Goal: Task Accomplishment & Management: Use online tool/utility

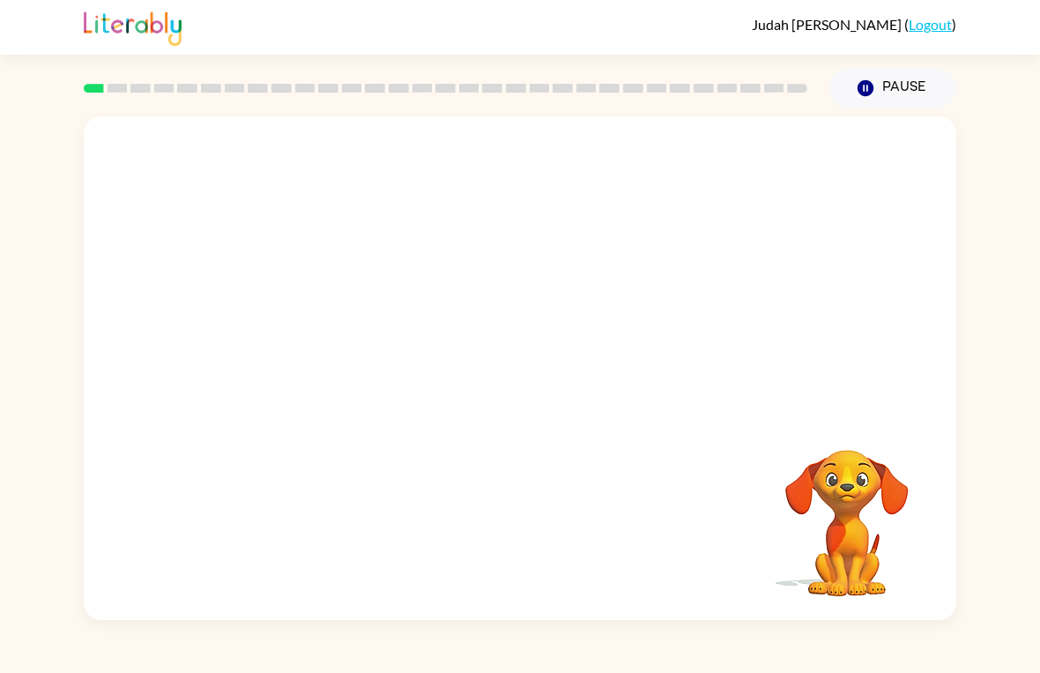
click at [460, 279] on video "Your browser must support playing .mp4 files to use Literably. Please try using…" at bounding box center [520, 264] width 873 height 296
click at [541, 378] on button "button" at bounding box center [520, 377] width 113 height 64
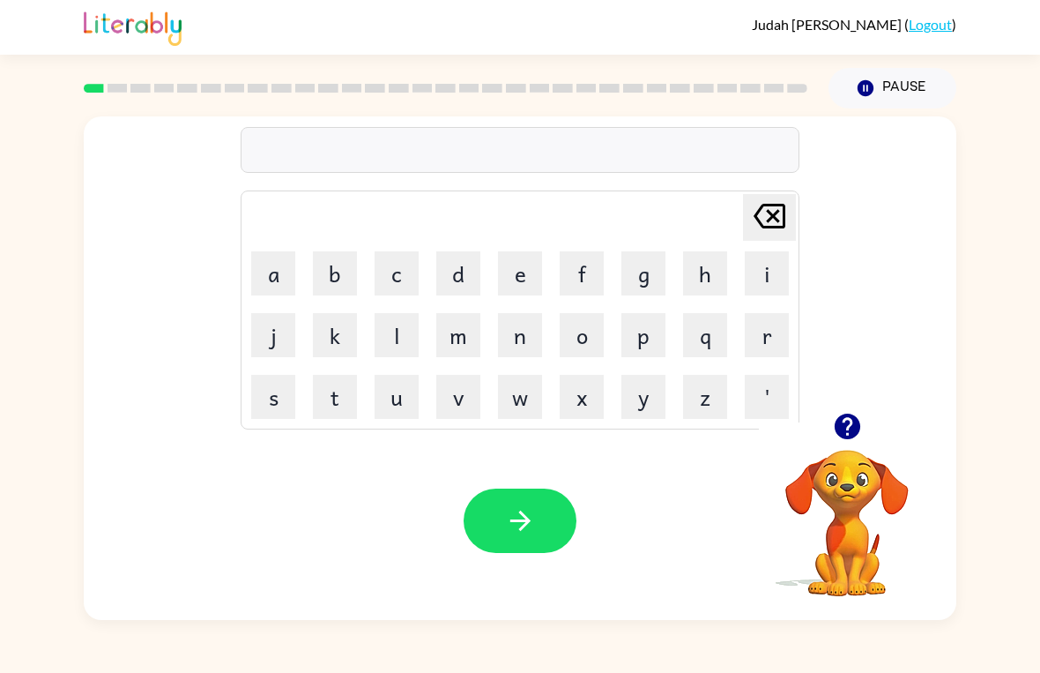
click at [643, 338] on button "p" at bounding box center [643, 335] width 44 height 44
click at [267, 271] on button "a" at bounding box center [273, 273] width 44 height 44
click at [477, 270] on button "d" at bounding box center [458, 273] width 44 height 44
click at [524, 525] on icon "button" at bounding box center [519, 520] width 20 height 20
click at [637, 345] on button "p" at bounding box center [643, 335] width 44 height 44
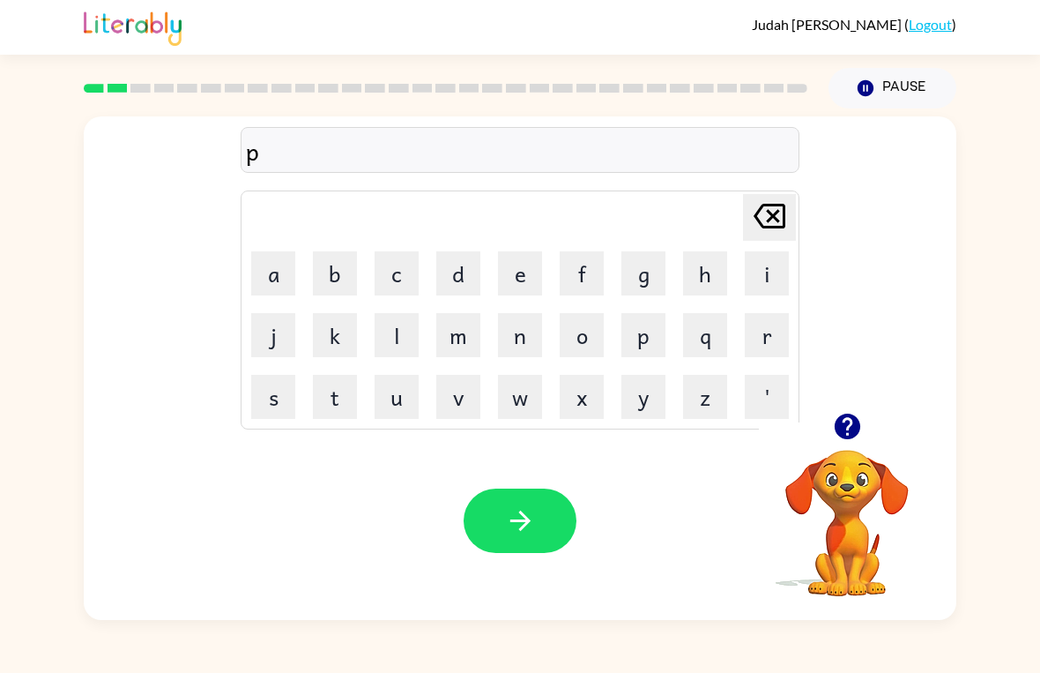
click at [273, 273] on button "a" at bounding box center [273, 273] width 44 height 44
click at [516, 399] on button "w" at bounding box center [520, 397] width 44 height 44
click at [523, 529] on icon "button" at bounding box center [519, 520] width 20 height 20
click at [517, 341] on button "n" at bounding box center [520, 335] width 44 height 44
click at [585, 347] on button "o" at bounding box center [582, 335] width 44 height 44
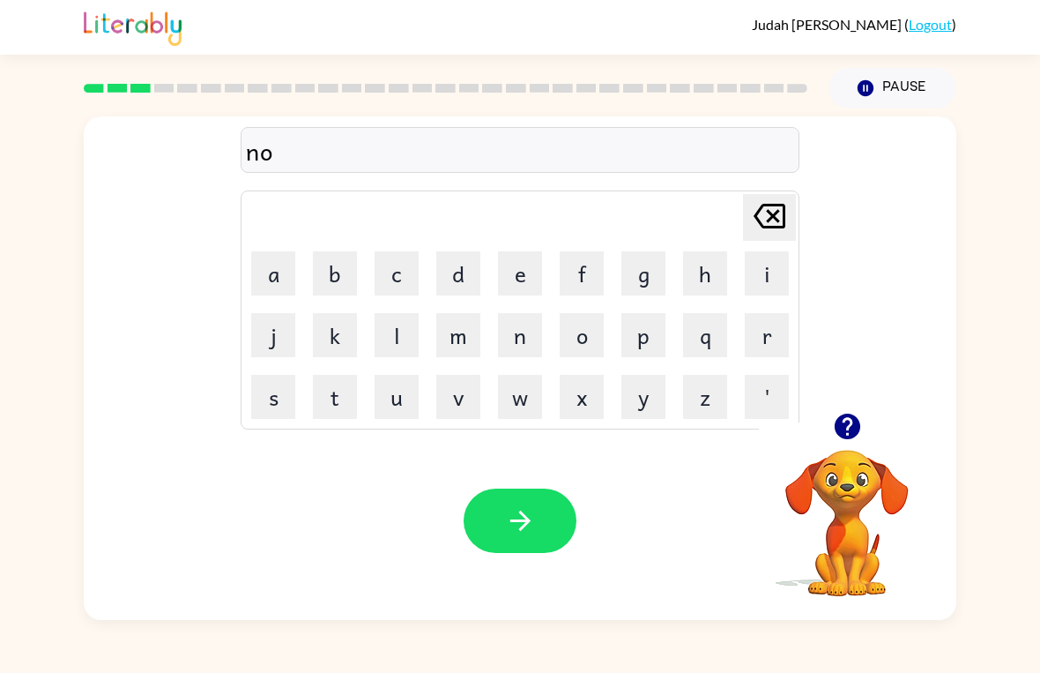
click at [772, 343] on button "r" at bounding box center [767, 335] width 44 height 44
click at [331, 398] on button "t" at bounding box center [335, 397] width 44 height 44
click at [706, 273] on button "h" at bounding box center [705, 273] width 44 height 44
click at [508, 552] on button "button" at bounding box center [520, 520] width 113 height 64
click at [528, 499] on div at bounding box center [520, 520] width 113 height 64
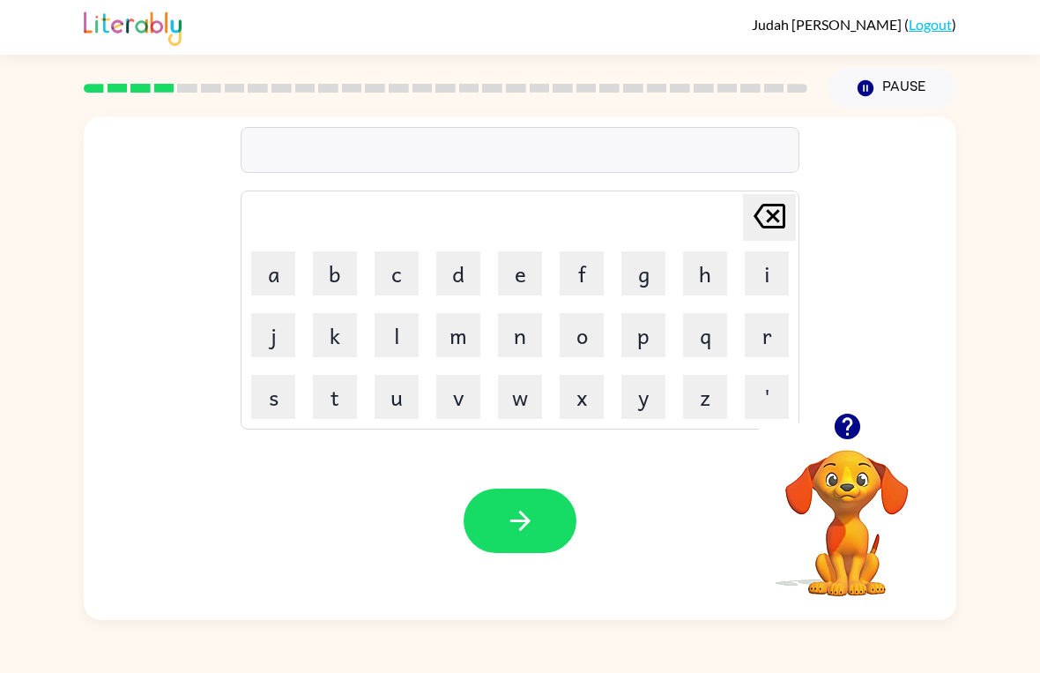
click at [267, 391] on button "s" at bounding box center [273, 397] width 44 height 44
click at [517, 399] on button "w" at bounding box center [520, 397] width 44 height 44
click at [762, 275] on button "i" at bounding box center [767, 273] width 44 height 44
click at [443, 353] on button "m" at bounding box center [458, 335] width 44 height 44
click at [501, 481] on div "Your browser must support playing .mp4 files to use Literably. Please try using…" at bounding box center [520, 520] width 873 height 198
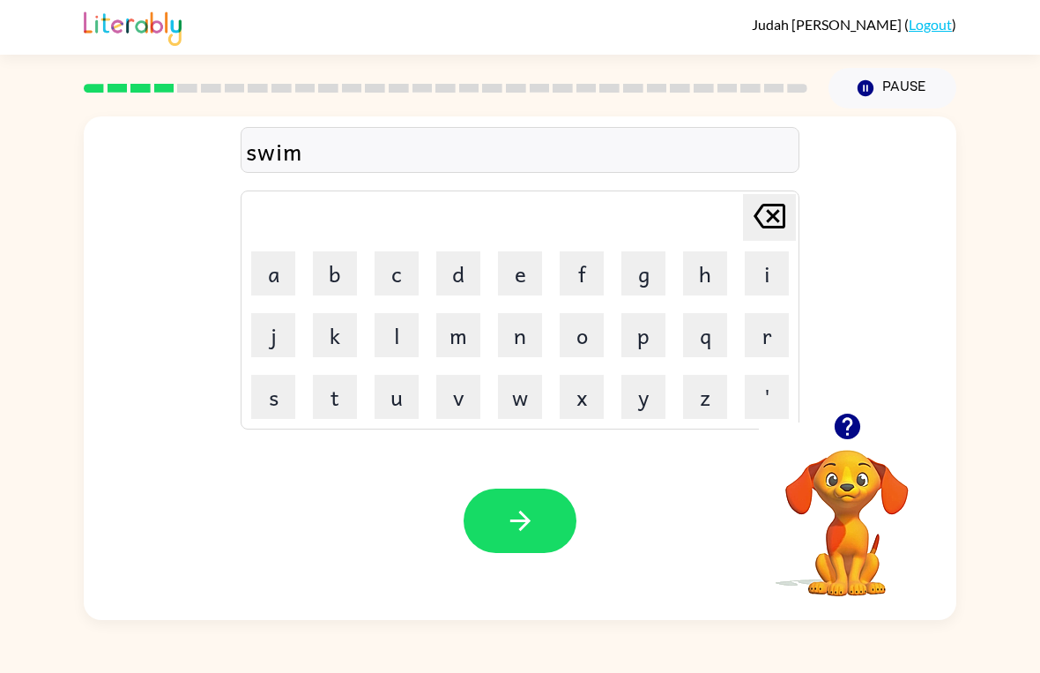
click at [500, 481] on div "Your browser must support playing .mp4 files to use Literably. Please try using…" at bounding box center [520, 520] width 873 height 198
click at [519, 502] on button "button" at bounding box center [520, 520] width 113 height 64
click at [398, 275] on button "c" at bounding box center [397, 273] width 44 height 44
click at [517, 272] on button "e" at bounding box center [520, 273] width 44 height 44
click at [355, 293] on button "b" at bounding box center [335, 273] width 44 height 44
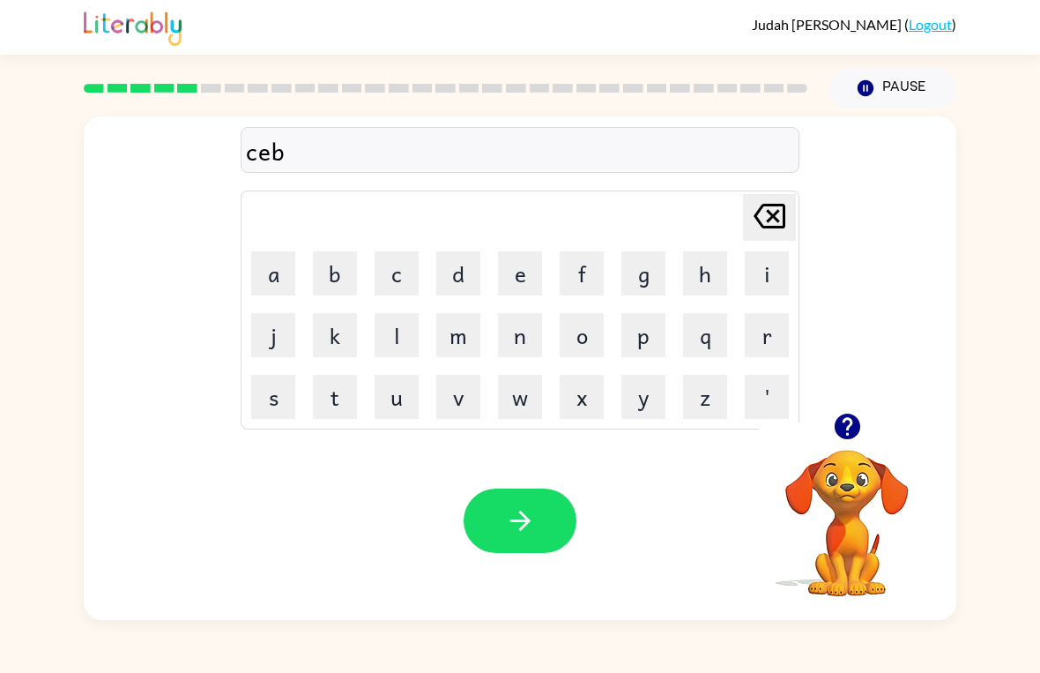
click at [539, 314] on button "n" at bounding box center [520, 335] width 44 height 44
click at [317, 294] on button "b" at bounding box center [335, 273] width 44 height 44
click at [354, 346] on button "k" at bounding box center [335, 335] width 44 height 44
click at [324, 291] on button "b" at bounding box center [335, 273] width 44 height 44
click at [349, 350] on button "k" at bounding box center [335, 335] width 44 height 44
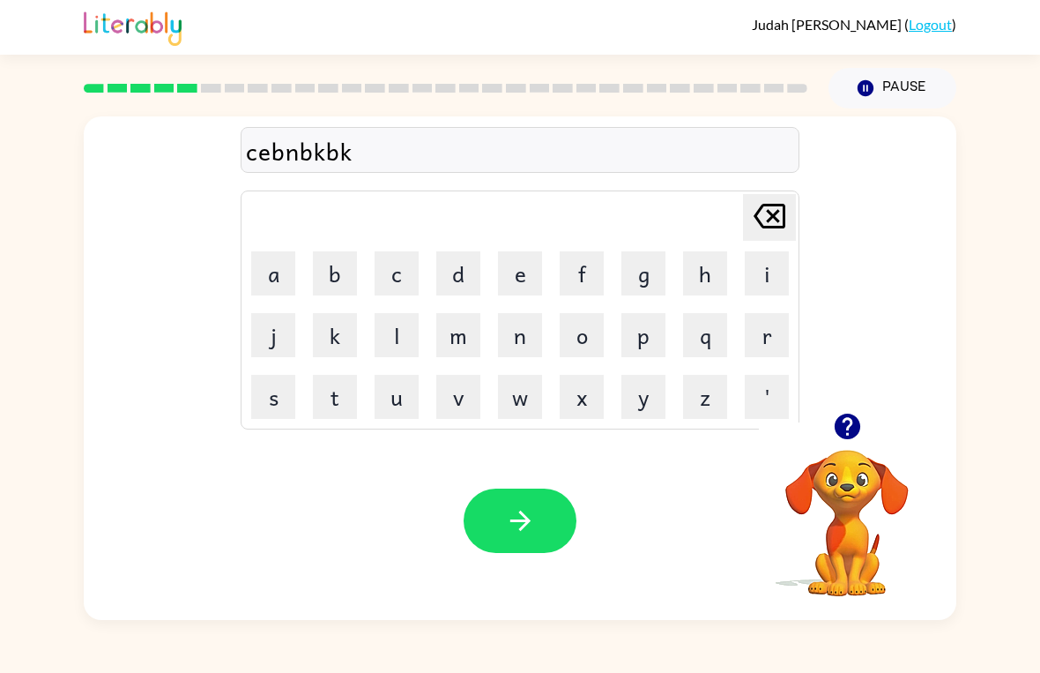
click at [367, 381] on td "u" at bounding box center [397, 397] width 60 height 60
click at [328, 333] on button "k" at bounding box center [335, 335] width 44 height 44
click at [275, 279] on button "a" at bounding box center [273, 273] width 44 height 44
click at [377, 380] on button "u" at bounding box center [397, 397] width 44 height 44
click at [316, 301] on td "b" at bounding box center [335, 273] width 60 height 60
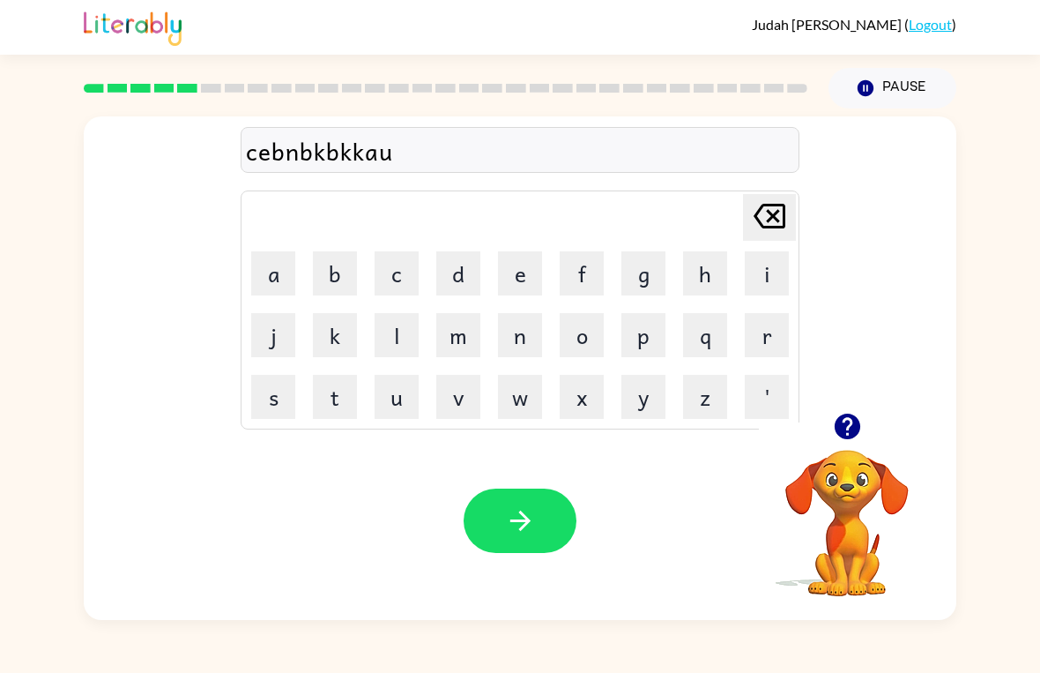
click at [589, 346] on button "o" at bounding box center [582, 335] width 44 height 44
click at [518, 499] on button "button" at bounding box center [520, 520] width 113 height 64
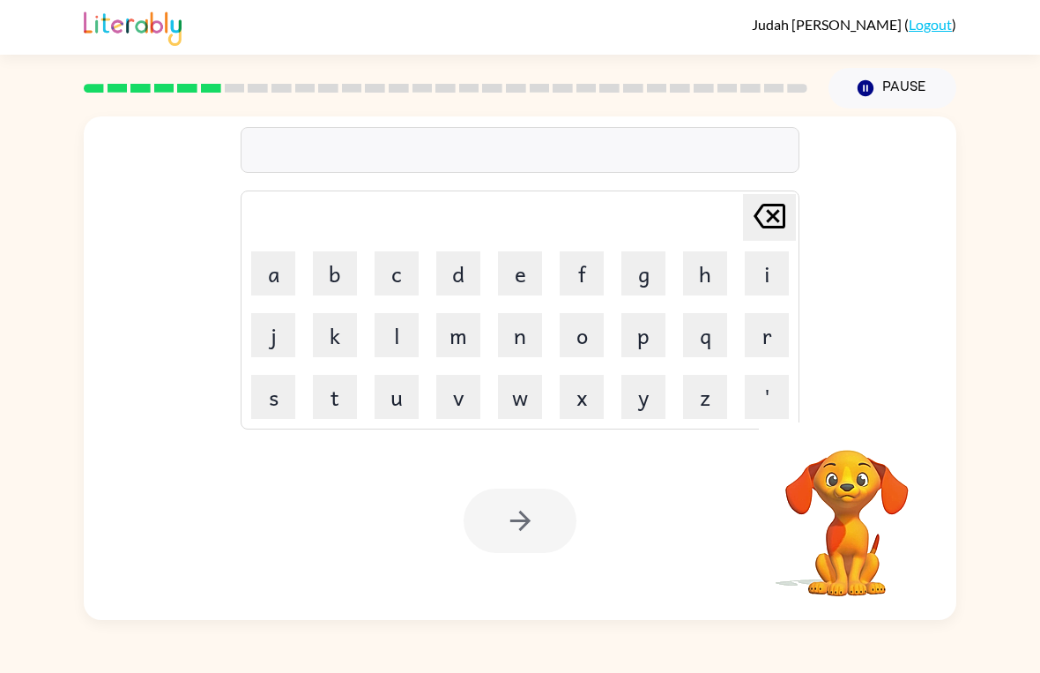
click at [261, 276] on button "a" at bounding box center [273, 273] width 44 height 44
click at [523, 402] on button "w" at bounding box center [520, 397] width 44 height 44
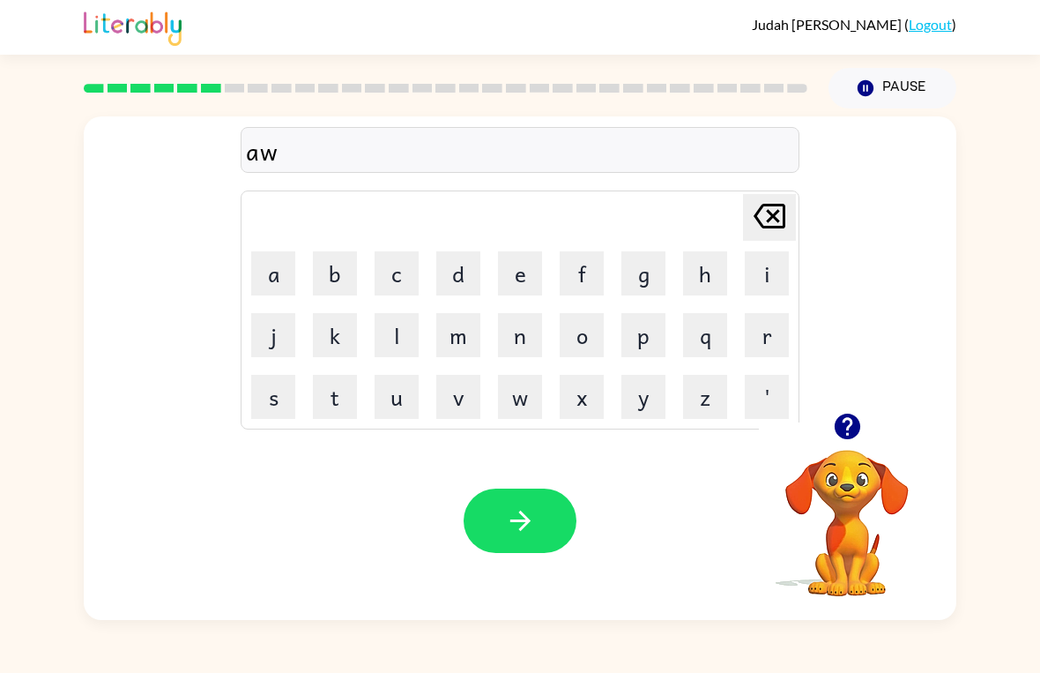
click at [763, 211] on icon "[PERSON_NAME] last character input" at bounding box center [769, 216] width 42 height 42
click at [450, 333] on button "m" at bounding box center [458, 335] width 44 height 44
click at [526, 523] on icon "button" at bounding box center [519, 520] width 20 height 20
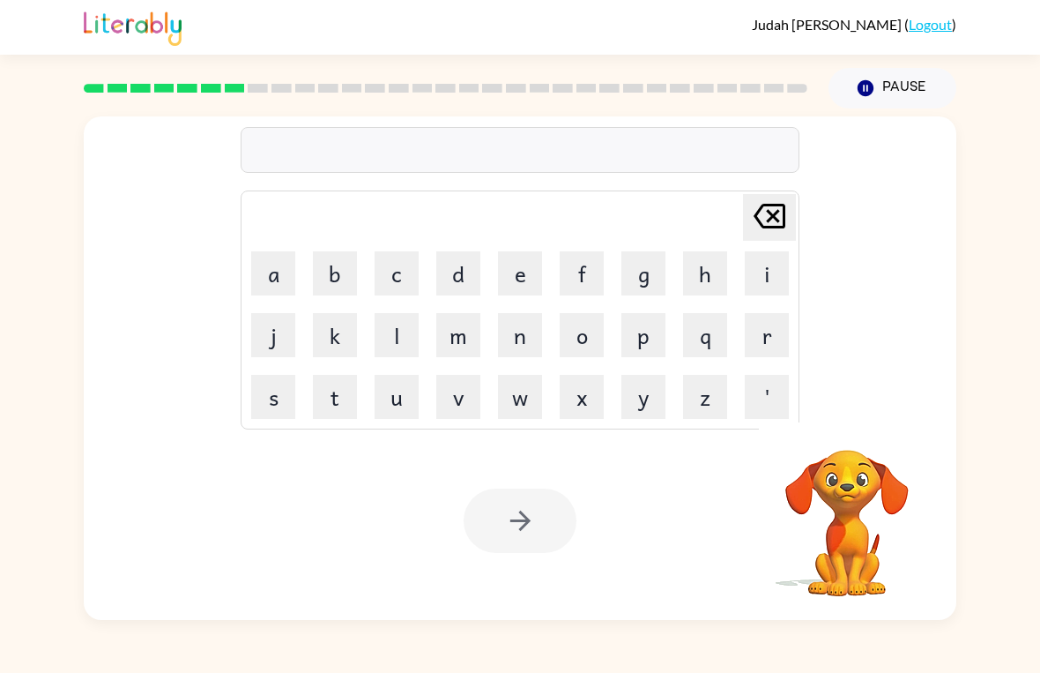
click at [268, 390] on button "s" at bounding box center [273, 397] width 44 height 44
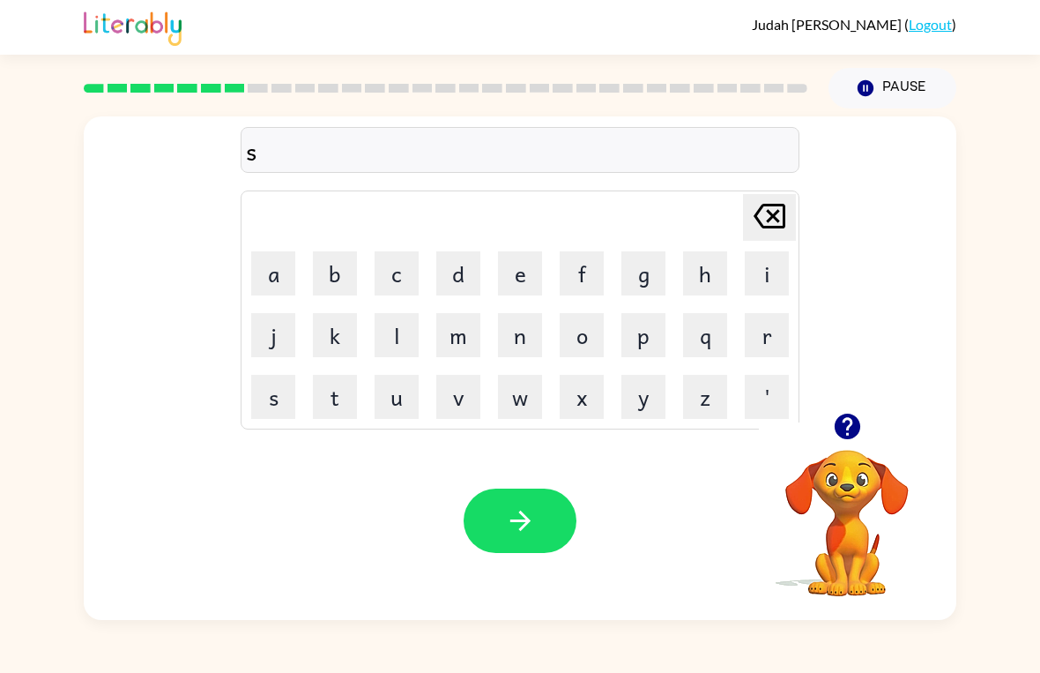
click at [328, 334] on button "k" at bounding box center [335, 335] width 44 height 44
click at [750, 325] on button "r" at bounding box center [767, 335] width 44 height 44
click at [287, 275] on button "a" at bounding box center [273, 273] width 44 height 44
click at [511, 339] on button "n" at bounding box center [520, 335] width 44 height 44
click at [510, 519] on icon "button" at bounding box center [520, 520] width 31 height 31
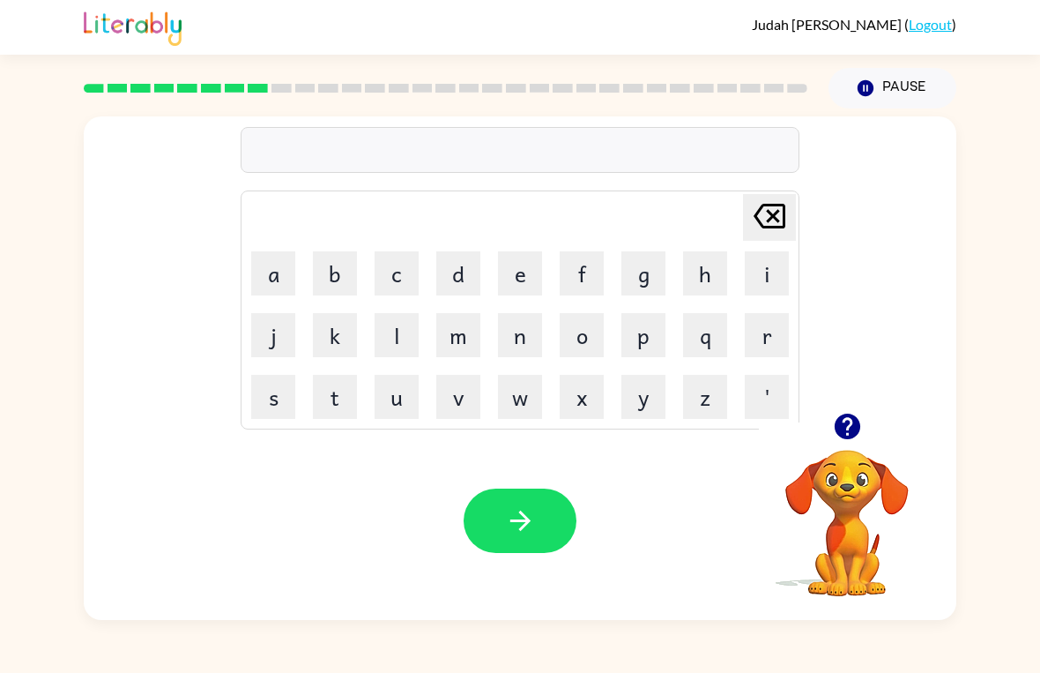
click at [528, 538] on button "button" at bounding box center [520, 520] width 113 height 64
click at [521, 335] on button "n" at bounding box center [520, 335] width 44 height 44
click at [522, 529] on icon "button" at bounding box center [519, 520] width 20 height 20
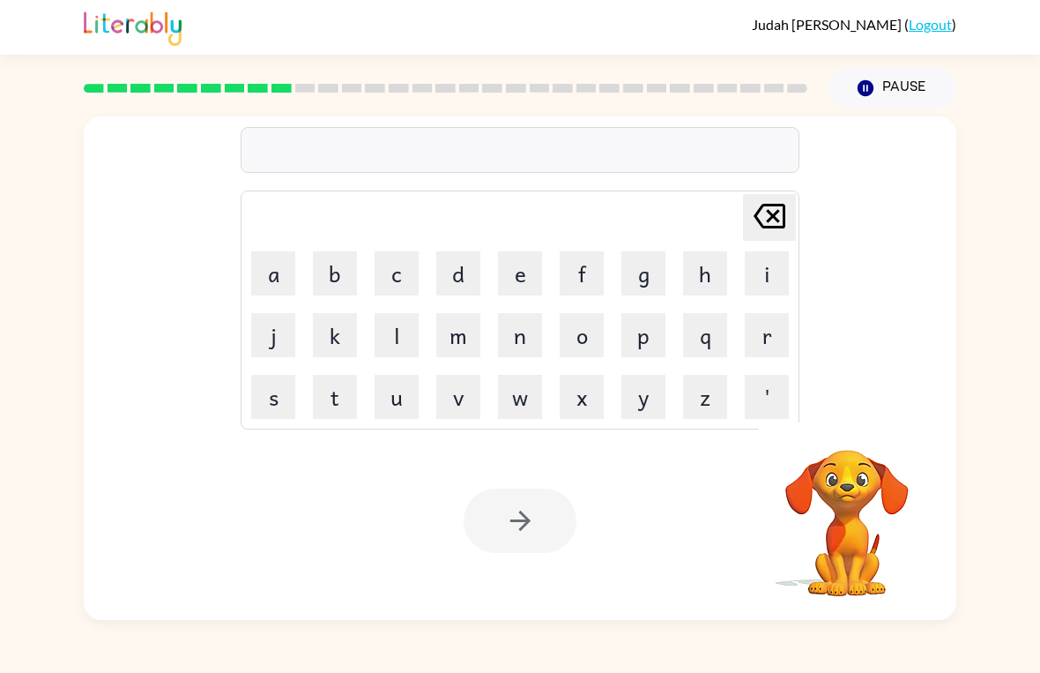
click at [642, 338] on button "p" at bounding box center [643, 335] width 44 height 44
click at [587, 338] on button "o" at bounding box center [582, 335] width 44 height 44
click at [762, 291] on button "i" at bounding box center [767, 273] width 44 height 44
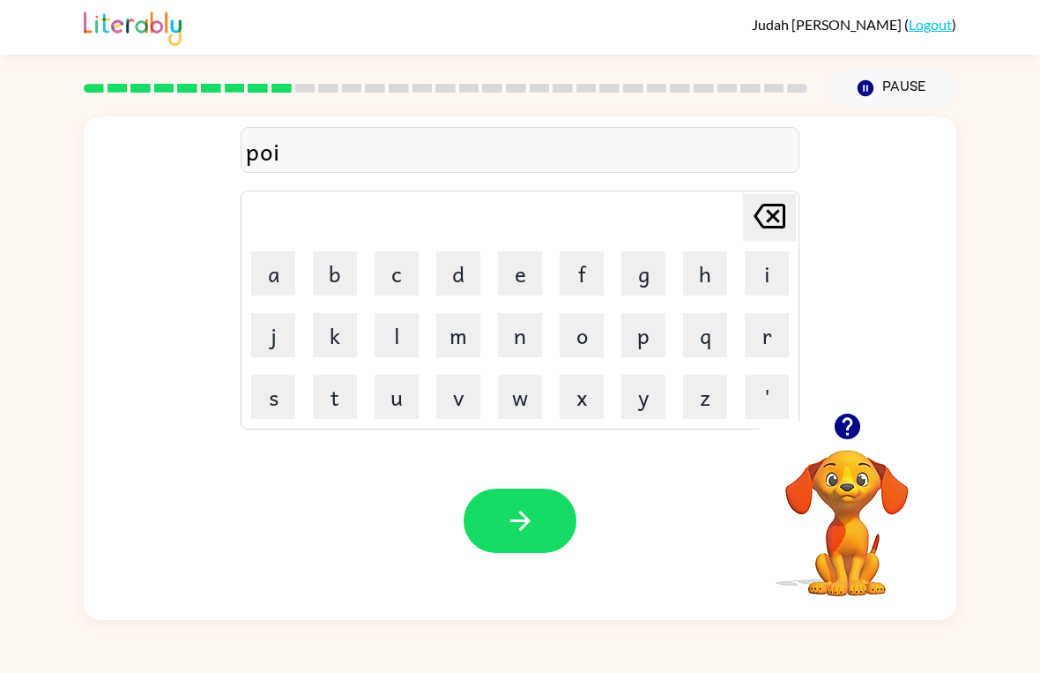
click at [520, 334] on button "n" at bounding box center [520, 335] width 44 height 44
click at [264, 399] on button "s" at bounding box center [273, 397] width 44 height 44
click at [511, 508] on icon "button" at bounding box center [520, 520] width 31 height 31
click at [602, 342] on button "o" at bounding box center [582, 335] width 44 height 44
click at [756, 212] on icon "[PERSON_NAME] last character input" at bounding box center [769, 216] width 42 height 42
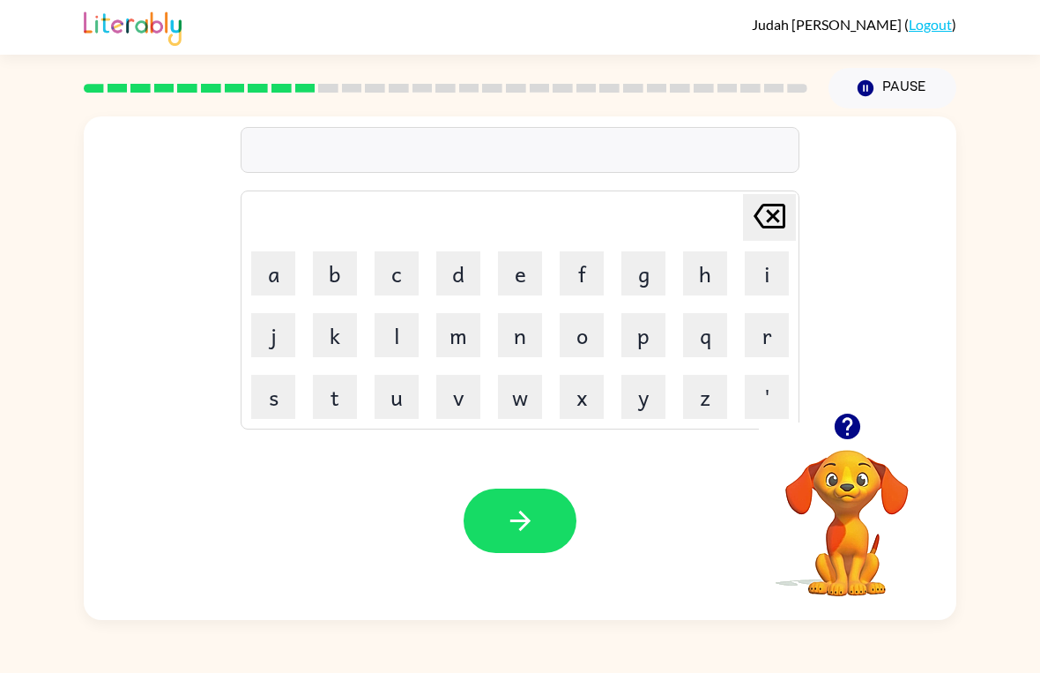
click at [393, 406] on button "u" at bounding box center [397, 397] width 44 height 44
click at [525, 550] on button "button" at bounding box center [520, 520] width 113 height 64
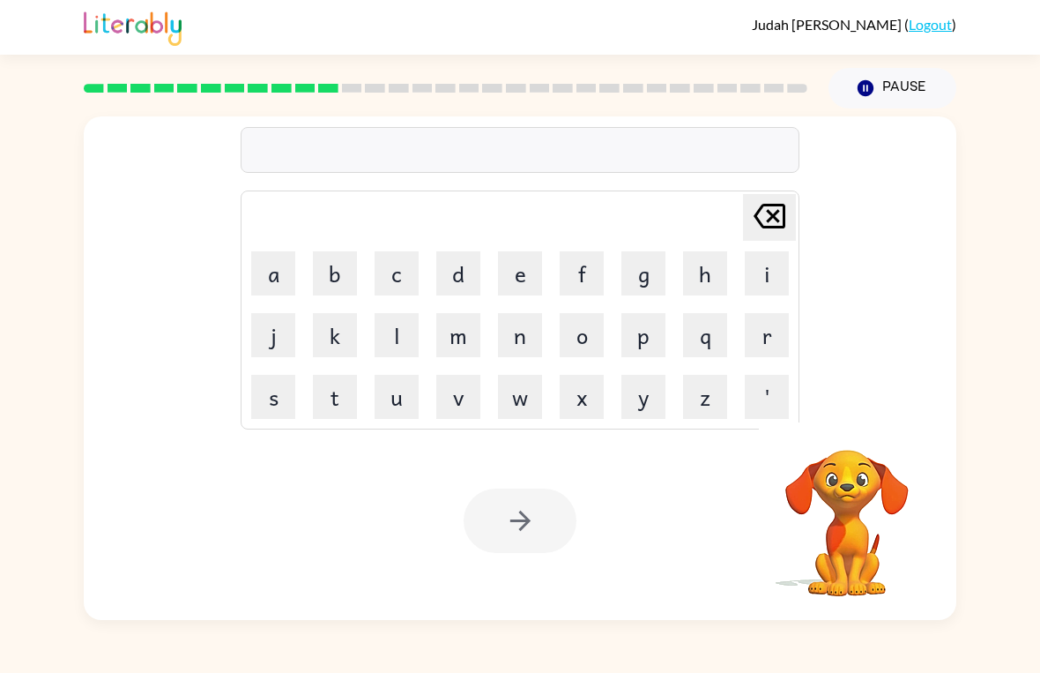
click at [460, 399] on button "v" at bounding box center [458, 397] width 44 height 44
click at [633, 341] on button "p" at bounding box center [643, 335] width 44 height 44
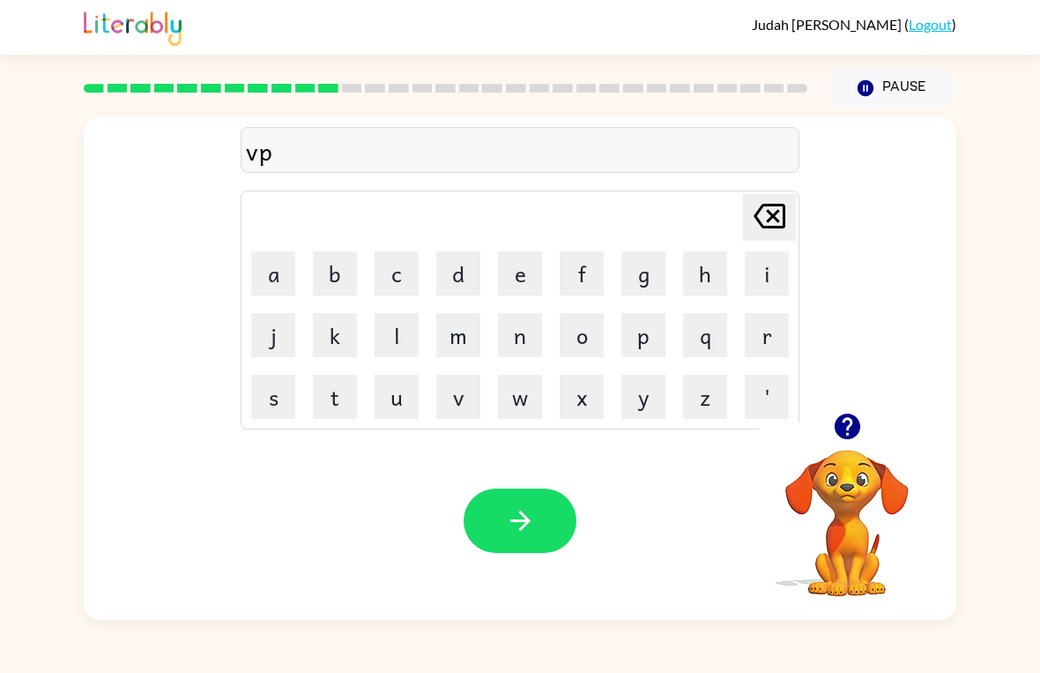
click at [337, 332] on button "k" at bounding box center [335, 335] width 44 height 44
click at [771, 202] on icon "[PERSON_NAME] last character input" at bounding box center [769, 216] width 42 height 42
click at [517, 515] on icon "button" at bounding box center [520, 520] width 31 height 31
click at [287, 409] on button "s" at bounding box center [273, 397] width 44 height 44
click at [286, 409] on button "s" at bounding box center [273, 397] width 44 height 44
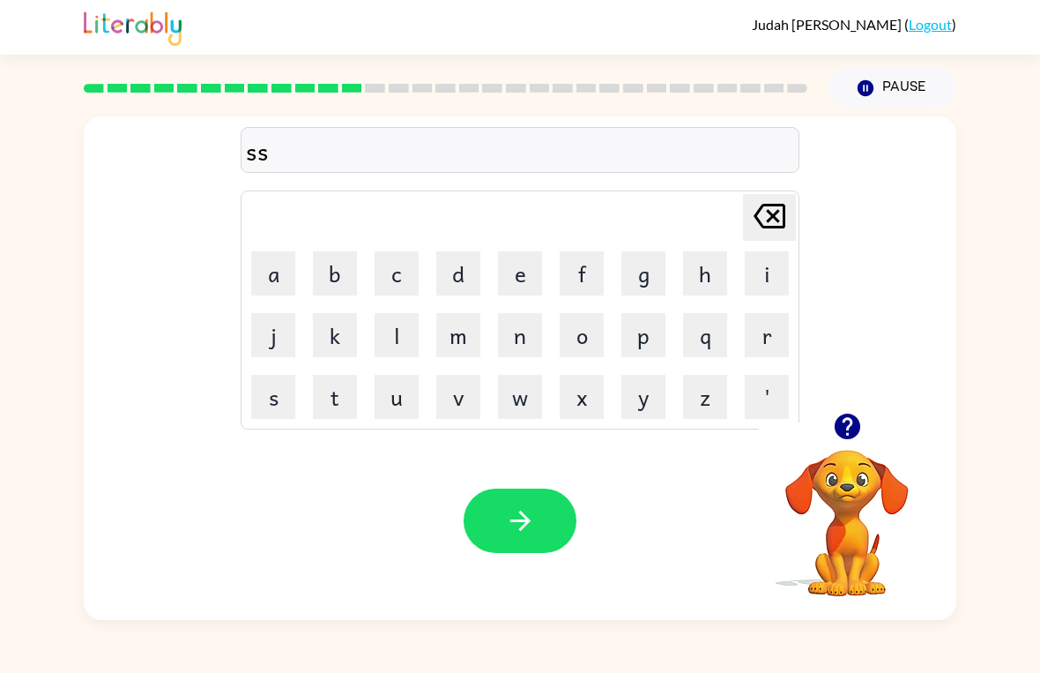
click at [777, 226] on icon "[PERSON_NAME] last character input" at bounding box center [769, 216] width 42 height 42
click at [344, 396] on button "t" at bounding box center [335, 397] width 44 height 44
click at [521, 273] on button "e" at bounding box center [520, 273] width 44 height 44
click at [283, 282] on button "a" at bounding box center [273, 273] width 44 height 44
click at [334, 338] on button "k" at bounding box center [335, 335] width 44 height 44
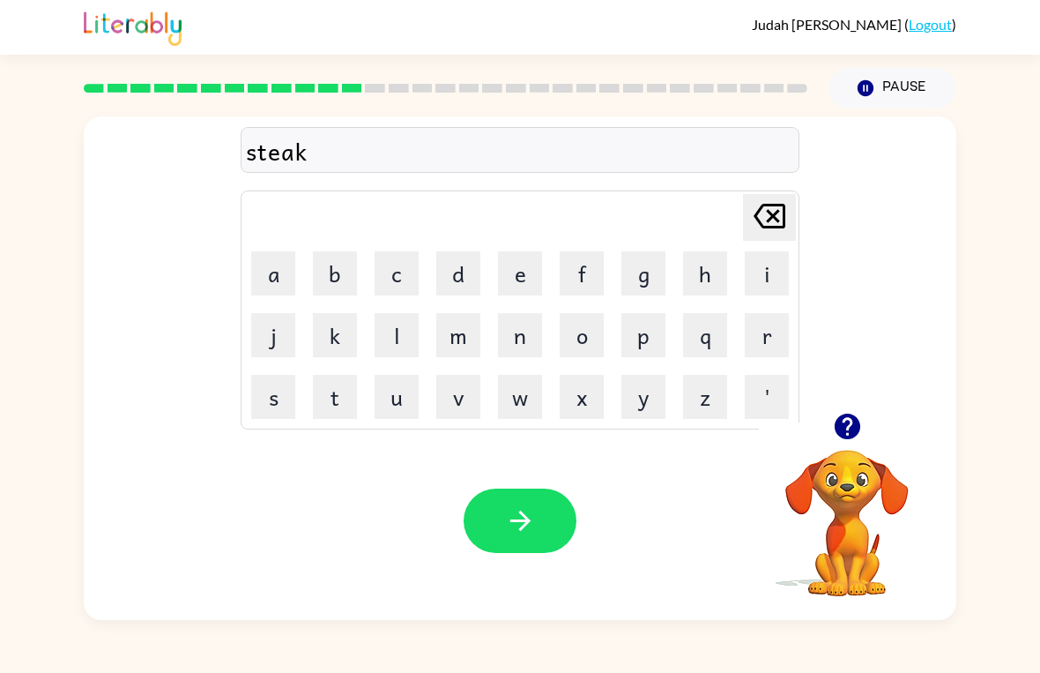
click at [502, 500] on button "button" at bounding box center [520, 520] width 113 height 64
click at [258, 393] on button "s" at bounding box center [273, 397] width 44 height 44
click at [272, 279] on button "a" at bounding box center [273, 273] width 44 height 44
click at [643, 397] on button "y" at bounding box center [643, 397] width 44 height 44
click at [535, 515] on icon "button" at bounding box center [520, 520] width 31 height 31
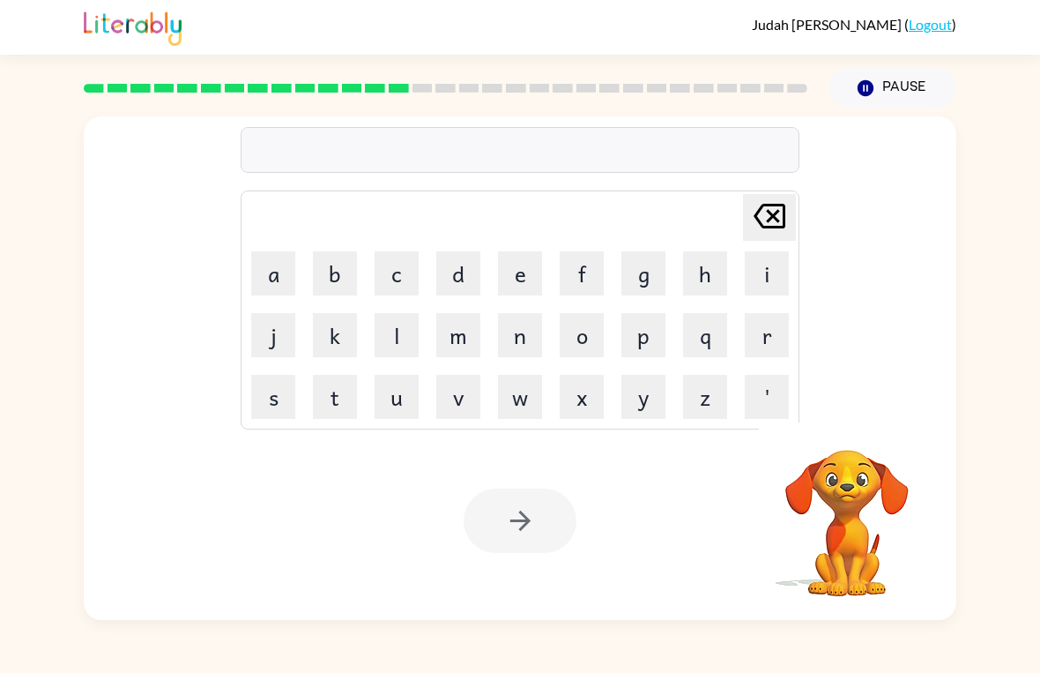
click at [472, 256] on button "d" at bounding box center [458, 273] width 44 height 44
click at [512, 280] on button "e" at bounding box center [520, 273] width 44 height 44
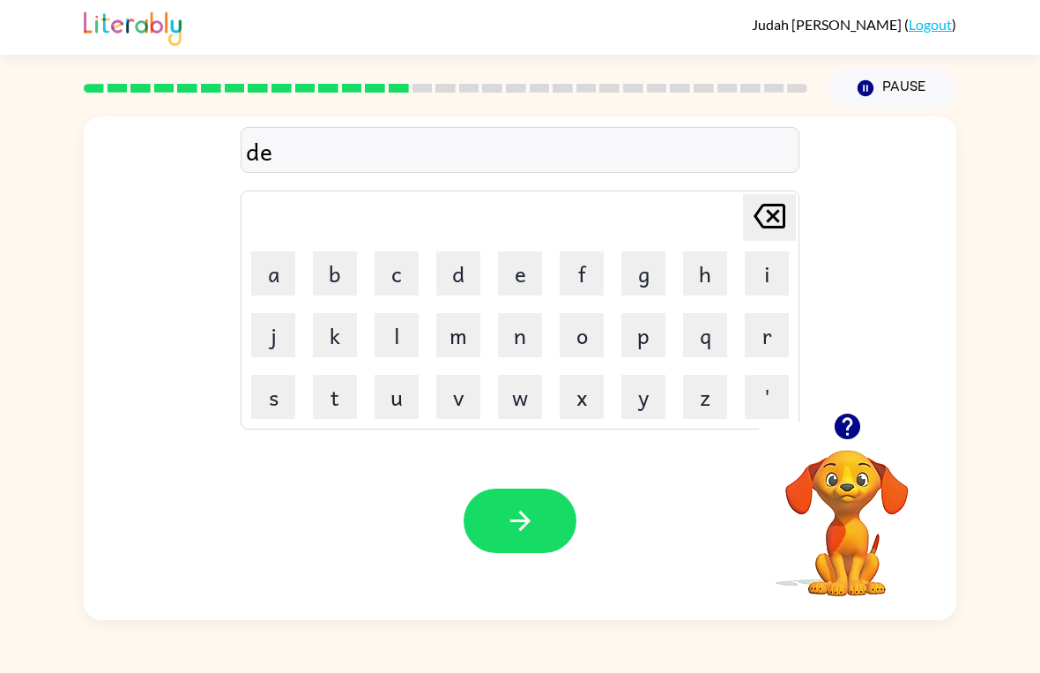
click at [753, 411] on button "'" at bounding box center [767, 397] width 44 height 44
click at [760, 218] on icon "[PERSON_NAME] last character input" at bounding box center [769, 216] width 42 height 42
click at [398, 334] on button "l" at bounding box center [397, 335] width 44 height 44
click at [653, 395] on button "y" at bounding box center [643, 397] width 44 height 44
click at [512, 517] on icon "button" at bounding box center [520, 520] width 31 height 31
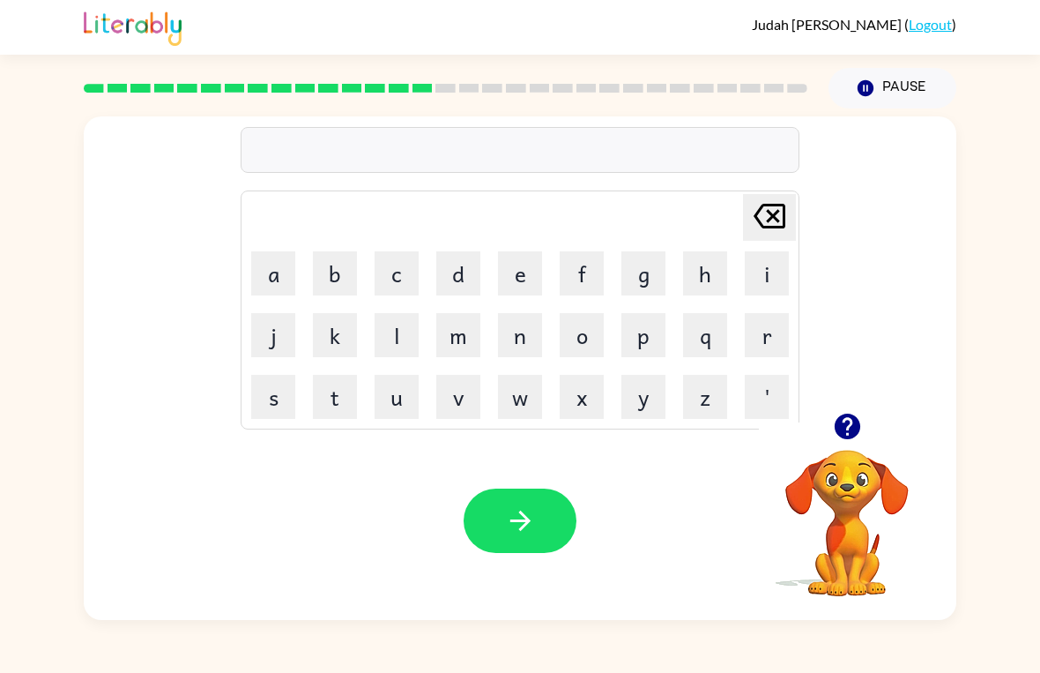
click at [416, 277] on button "c" at bounding box center [397, 273] width 44 height 44
click at [580, 342] on button "o" at bounding box center [582, 335] width 44 height 44
click at [754, 349] on button "r" at bounding box center [767, 335] width 44 height 44
click at [451, 273] on button "d" at bounding box center [458, 273] width 44 height 44
click at [490, 500] on button "button" at bounding box center [520, 520] width 113 height 64
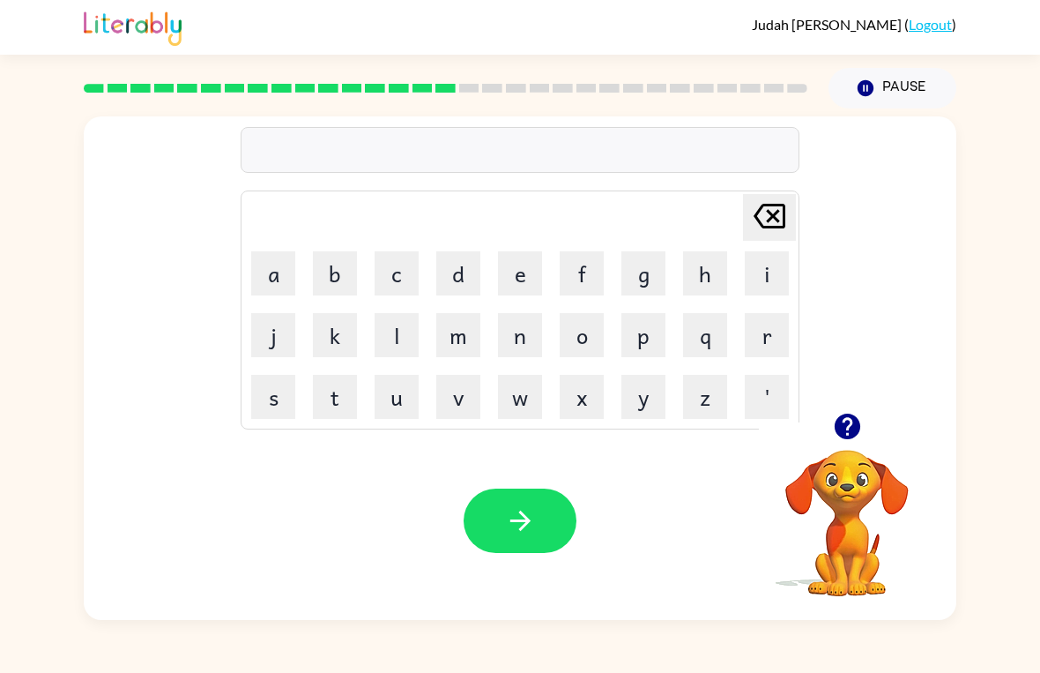
click at [706, 405] on button "z" at bounding box center [705, 397] width 44 height 44
click at [758, 278] on button "i" at bounding box center [767, 273] width 44 height 44
click at [757, 277] on button "i" at bounding box center [767, 273] width 44 height 44
click at [767, 286] on button "i" at bounding box center [767, 273] width 44 height 44
click at [759, 265] on button "i" at bounding box center [767, 273] width 44 height 44
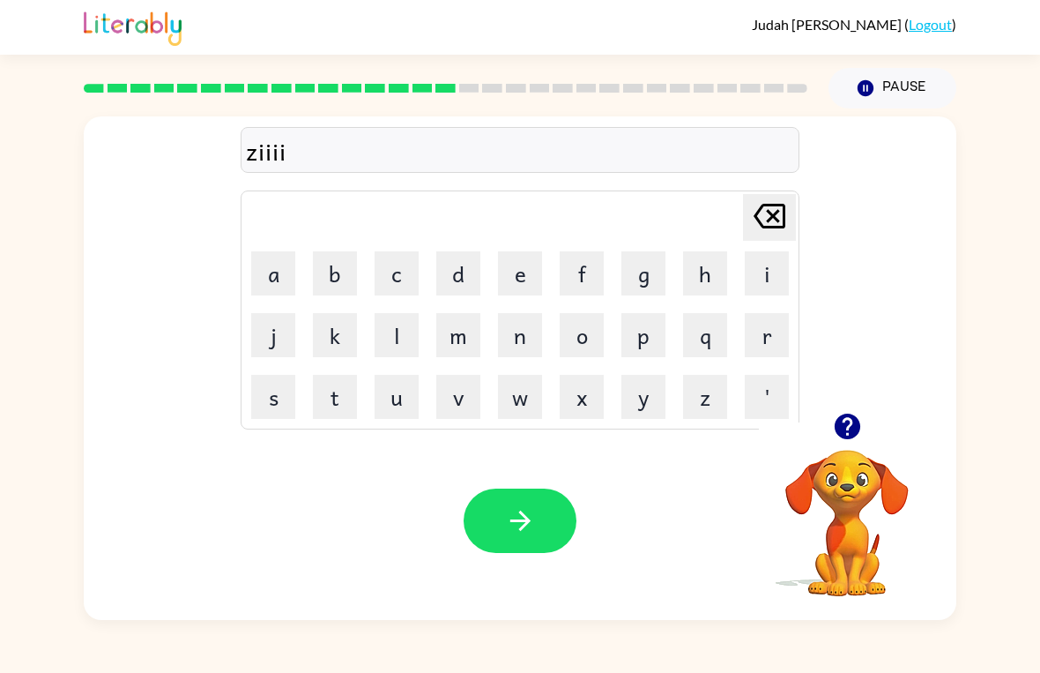
click at [759, 264] on button "i" at bounding box center [767, 273] width 44 height 44
click at [764, 258] on button "i" at bounding box center [767, 273] width 44 height 44
click at [773, 272] on button "i" at bounding box center [767, 273] width 44 height 44
click at [773, 271] on button "i" at bounding box center [767, 273] width 44 height 44
click at [643, 333] on button "p" at bounding box center [643, 335] width 44 height 44
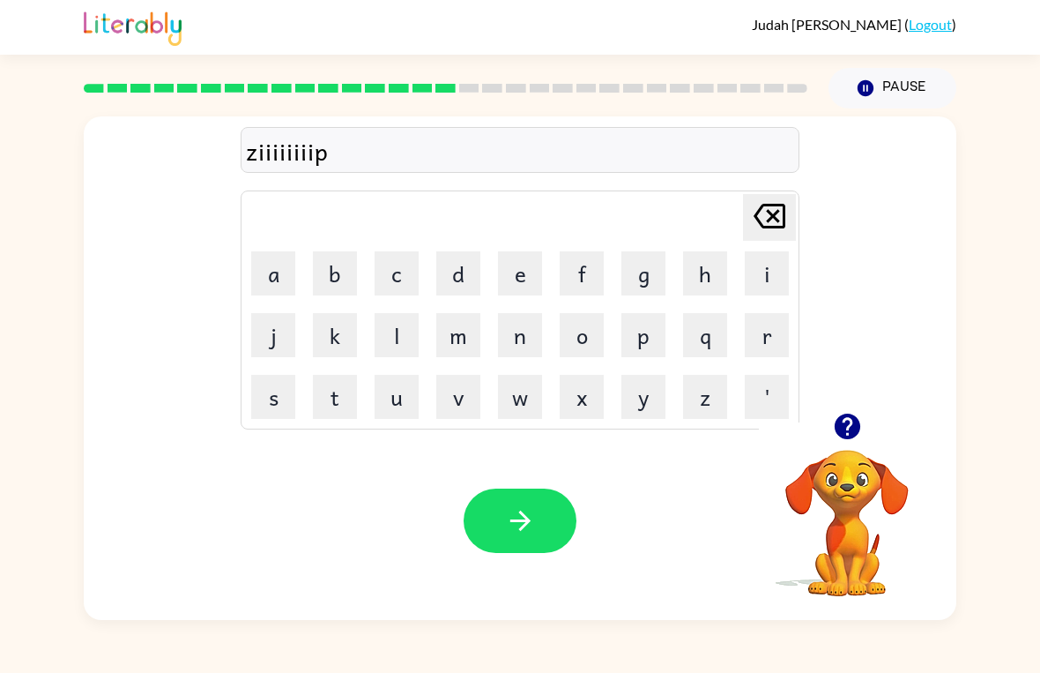
click at [524, 495] on button "button" at bounding box center [520, 520] width 113 height 64
click at [520, 509] on div at bounding box center [520, 520] width 113 height 64
click at [327, 343] on button "k" at bounding box center [335, 335] width 44 height 44
click at [356, 401] on button "t" at bounding box center [335, 397] width 44 height 44
click at [496, 525] on button "button" at bounding box center [520, 520] width 113 height 64
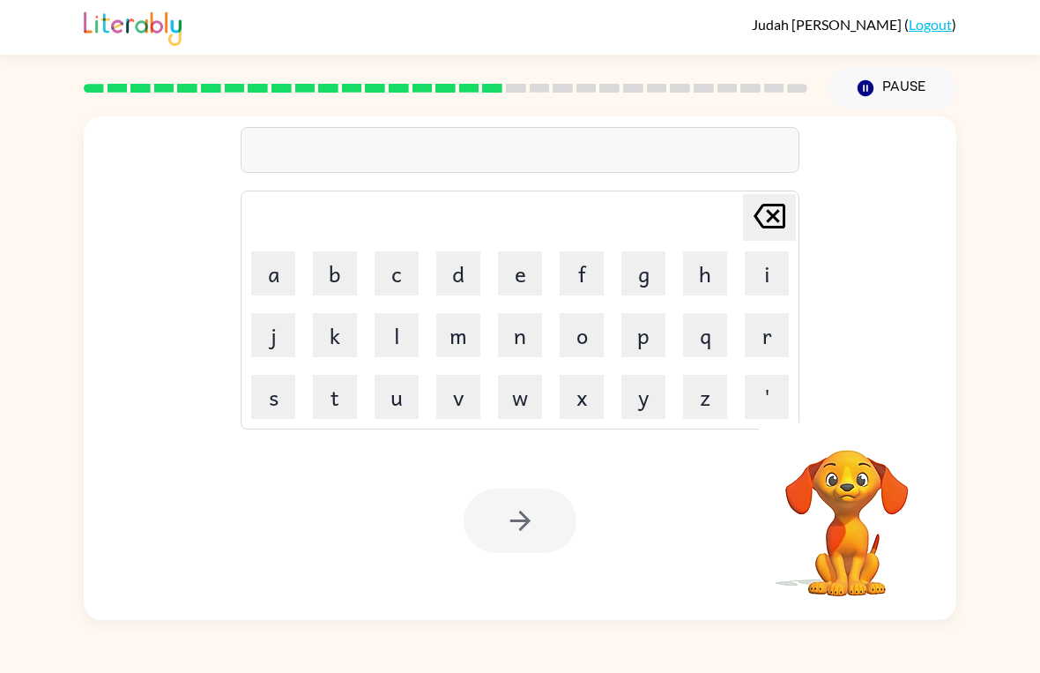
click at [526, 346] on button "n" at bounding box center [520, 335] width 44 height 44
click at [484, 569] on div "Your browser must support playing .mp4 files to use Literably. Please try using…" at bounding box center [520, 520] width 873 height 198
click at [556, 329] on td "o" at bounding box center [582, 335] width 60 height 60
click at [573, 334] on button "o" at bounding box center [582, 335] width 44 height 44
click at [578, 339] on button "o" at bounding box center [582, 335] width 44 height 44
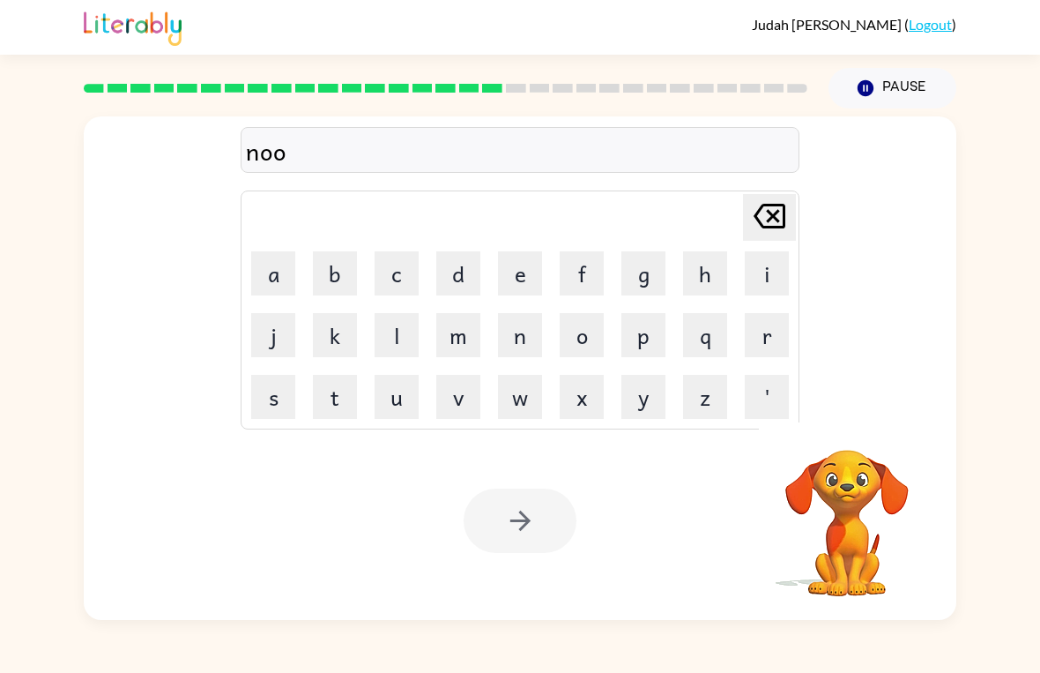
click at [585, 345] on button "o" at bounding box center [582, 335] width 44 height 44
click at [484, 519] on div at bounding box center [520, 520] width 113 height 64
click at [593, 342] on button "o" at bounding box center [582, 335] width 44 height 44
click at [584, 351] on button "o" at bounding box center [582, 335] width 44 height 44
click at [481, 524] on div at bounding box center [520, 520] width 113 height 64
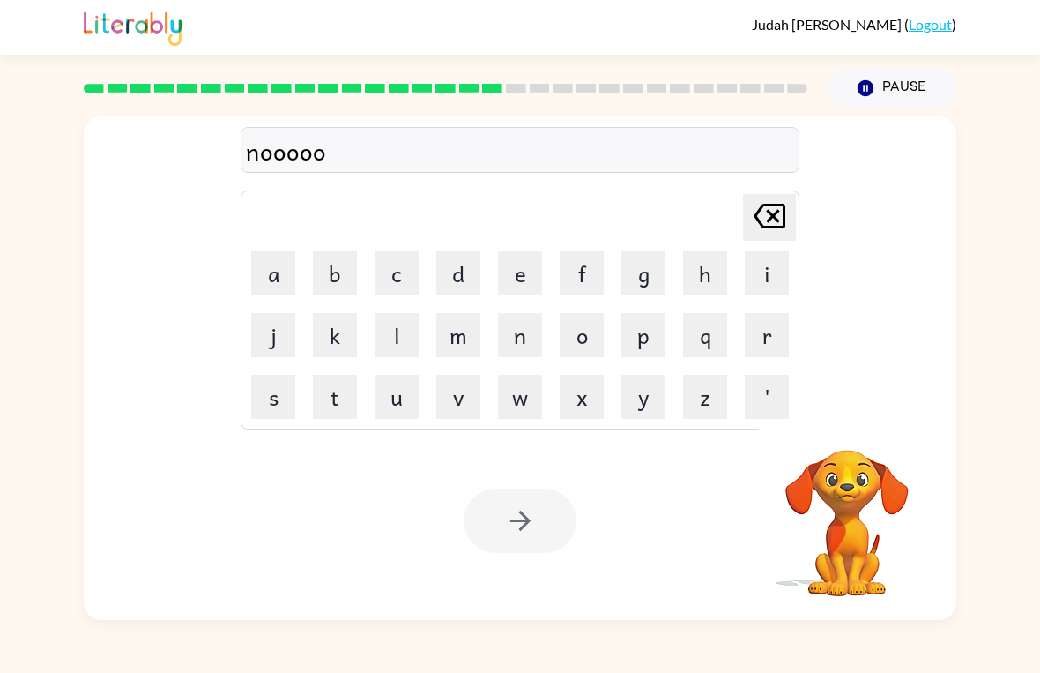
click at [595, 347] on button "o" at bounding box center [582, 335] width 44 height 44
click at [487, 510] on div at bounding box center [520, 520] width 113 height 64
click at [588, 345] on button "o" at bounding box center [582, 335] width 44 height 44
click at [494, 519] on div at bounding box center [520, 520] width 113 height 64
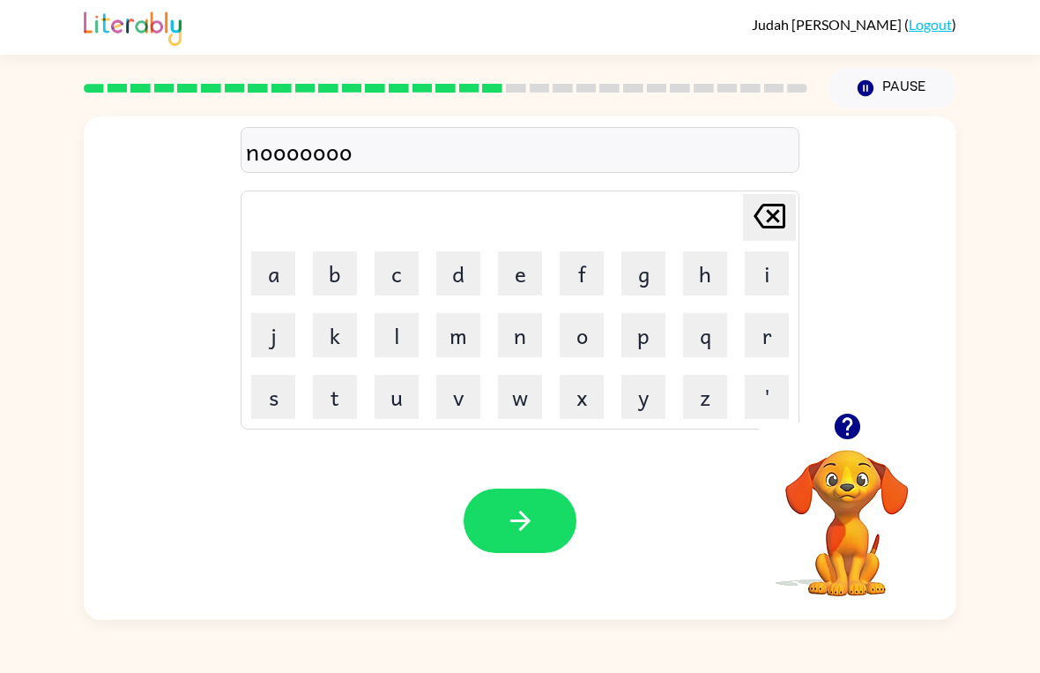
click at [772, 212] on icon "[PERSON_NAME] last character input" at bounding box center [769, 216] width 42 height 42
click at [777, 223] on icon "[PERSON_NAME] last character input" at bounding box center [769, 216] width 42 height 42
click at [775, 232] on icon "[PERSON_NAME] last character input" at bounding box center [769, 216] width 42 height 42
click at [775, 231] on icon "[PERSON_NAME] last character input" at bounding box center [769, 216] width 42 height 42
click at [759, 227] on icon "[PERSON_NAME] last character input" at bounding box center [769, 216] width 42 height 42
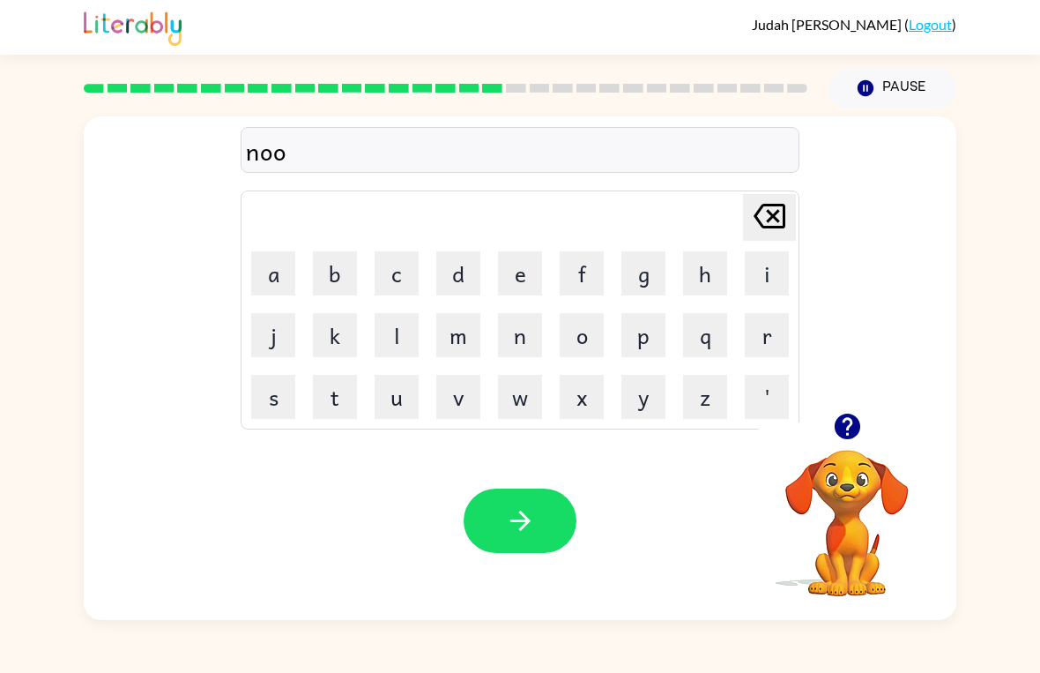
click at [759, 227] on icon "[PERSON_NAME] last character input" at bounding box center [769, 216] width 42 height 42
click at [762, 220] on icon "[PERSON_NAME] last character input" at bounding box center [769, 216] width 42 height 42
click at [762, 219] on icon "[PERSON_NAME] last character input" at bounding box center [769, 216] width 42 height 42
click at [762, 221] on icon "[PERSON_NAME] last character input" at bounding box center [769, 216] width 42 height 42
click at [333, 342] on button "k" at bounding box center [335, 335] width 44 height 44
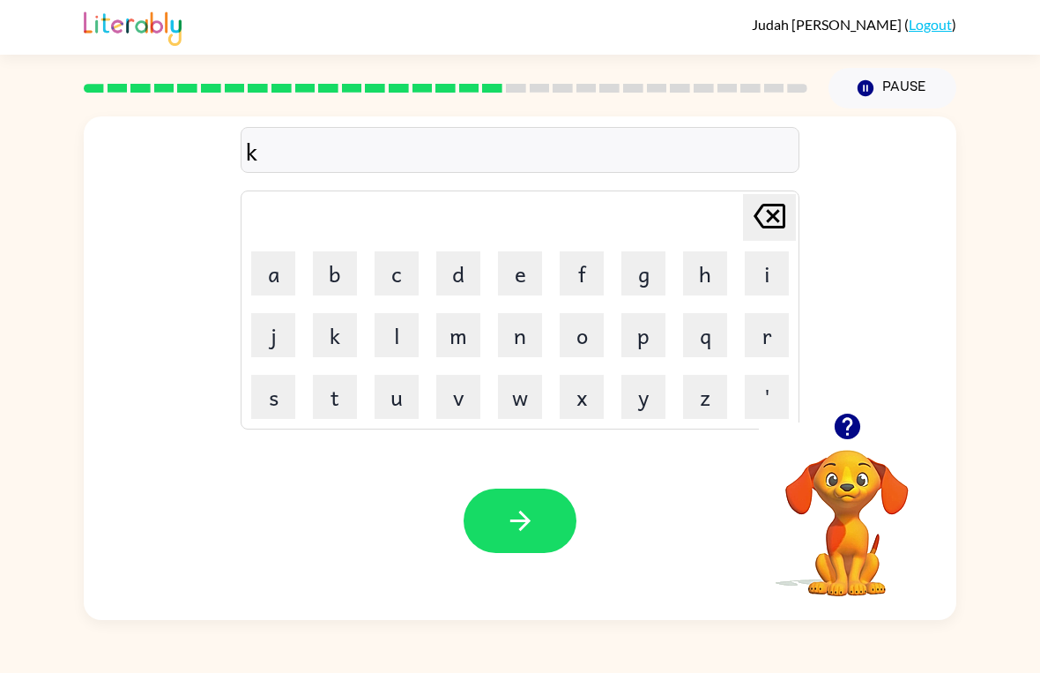
click at [384, 410] on button "u" at bounding box center [397, 397] width 44 height 44
click at [383, 409] on button "u" at bounding box center [397, 397] width 44 height 44
click at [767, 223] on icon "[PERSON_NAME] last character input" at bounding box center [769, 216] width 42 height 42
click at [766, 223] on icon "[PERSON_NAME] last character input" at bounding box center [769, 216] width 42 height 42
click at [272, 276] on button "a" at bounding box center [273, 273] width 44 height 44
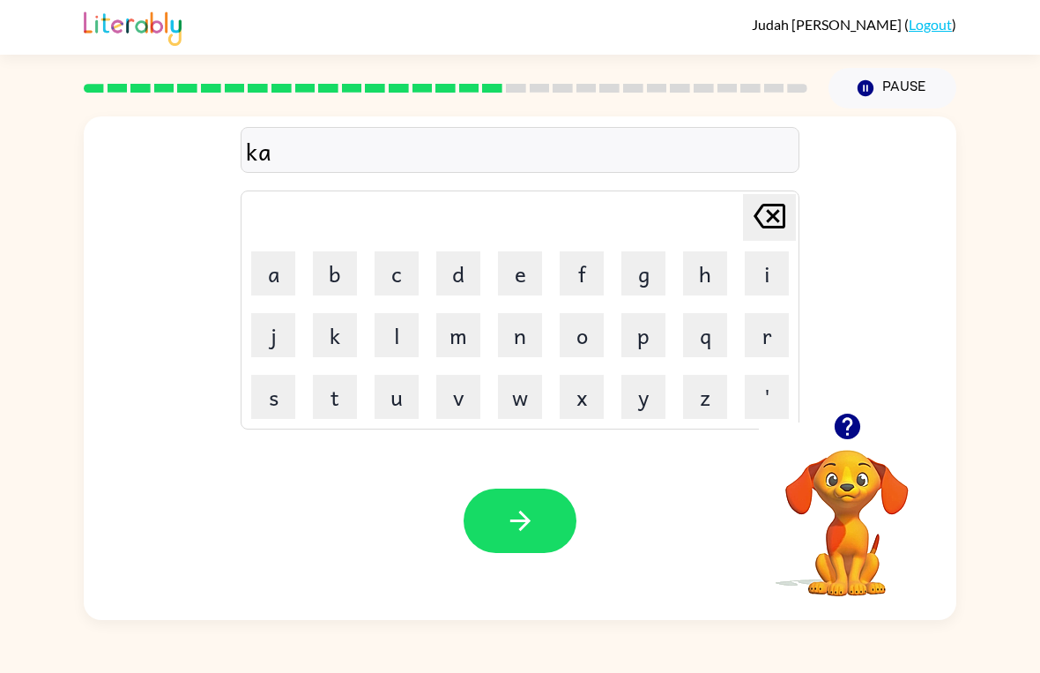
click at [332, 270] on button "b" at bounding box center [335, 273] width 44 height 44
click at [511, 517] on icon "button" at bounding box center [520, 520] width 31 height 31
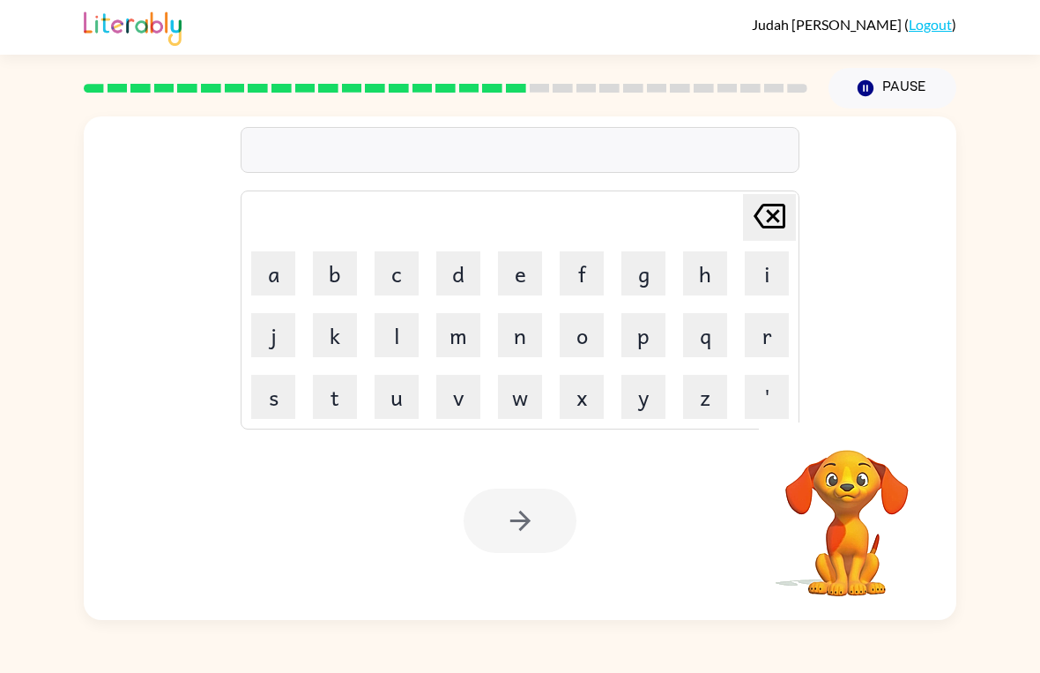
click at [458, 338] on button "m" at bounding box center [458, 335] width 44 height 44
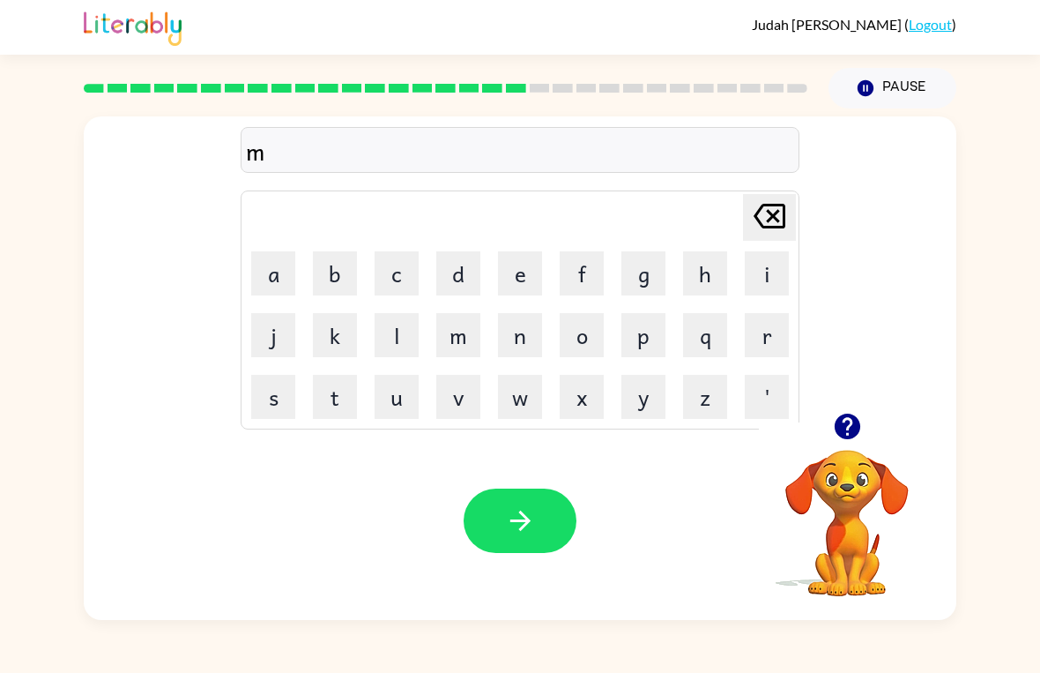
click at [520, 268] on button "e" at bounding box center [520, 273] width 44 height 44
click at [496, 496] on button "button" at bounding box center [520, 520] width 113 height 64
click at [910, 98] on button "Pause Pause" at bounding box center [893, 88] width 128 height 41
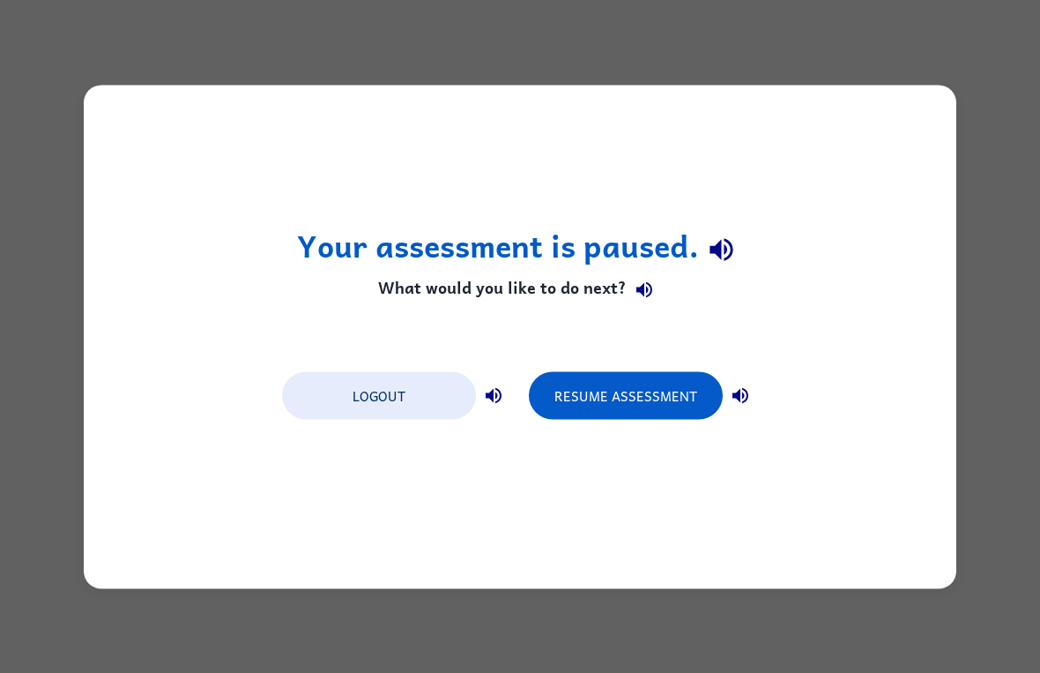
click at [629, 394] on button "Resume Assessment" at bounding box center [626, 395] width 194 height 48
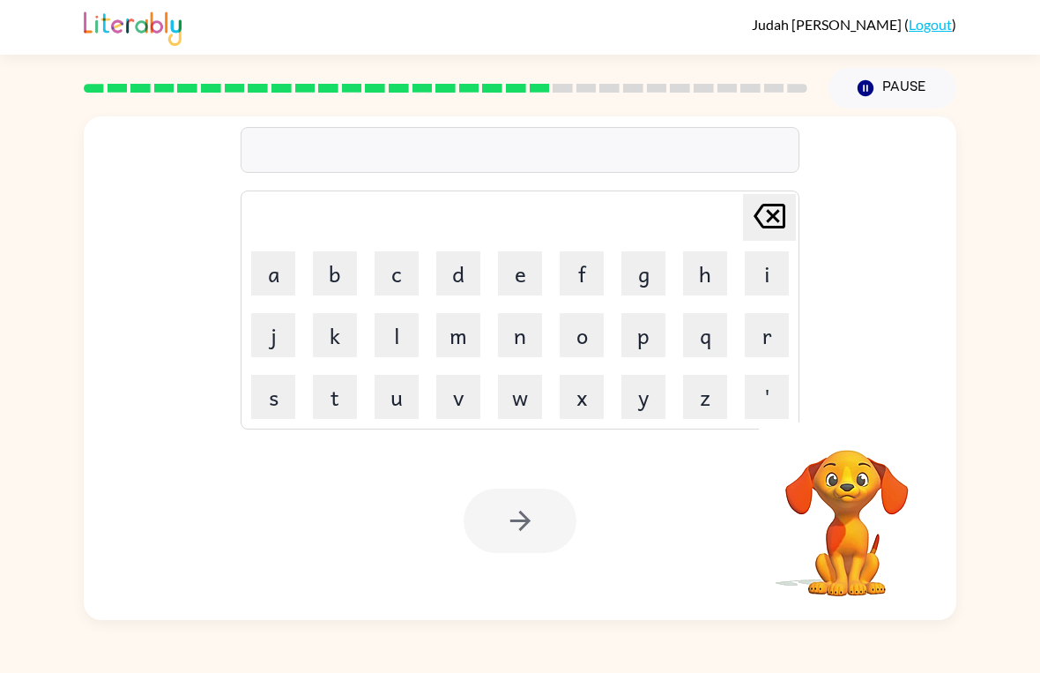
click at [395, 341] on button "l" at bounding box center [397, 335] width 44 height 44
click at [765, 282] on button "i" at bounding box center [767, 273] width 44 height 44
click at [330, 329] on button "k" at bounding box center [335, 335] width 44 height 44
click at [521, 524] on div at bounding box center [520, 520] width 113 height 64
click at [520, 276] on button "e" at bounding box center [520, 273] width 44 height 44
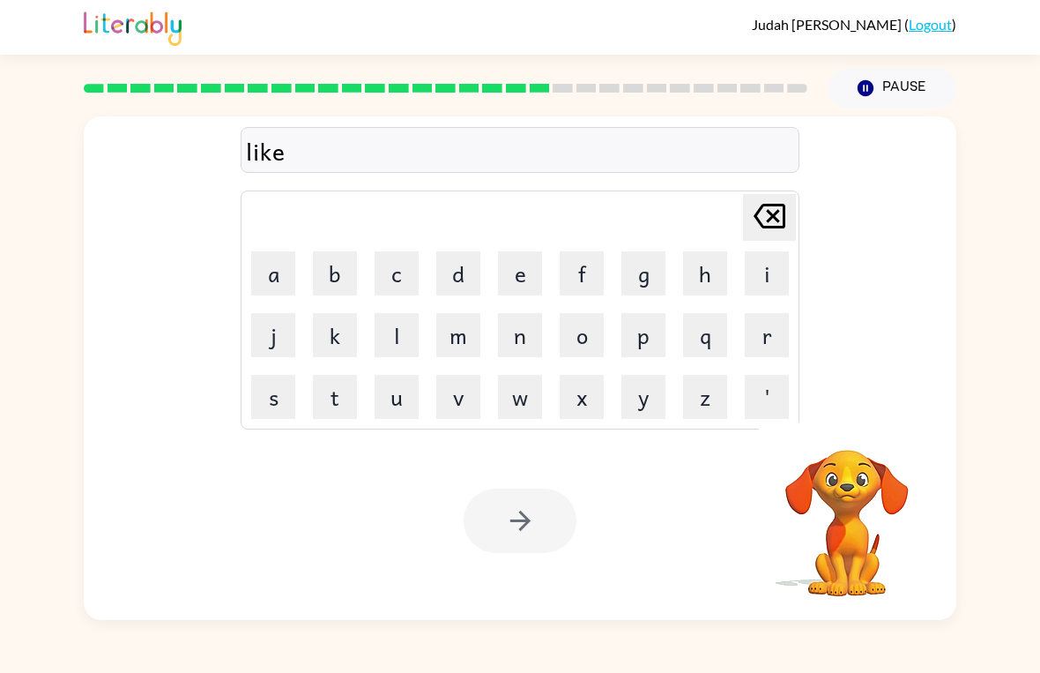
click at [896, 286] on div "like [PERSON_NAME] last character input a b c d e f g h i j k l m n o p q r s t…" at bounding box center [520, 264] width 873 height 296
click at [852, 93] on button "Pause Pause" at bounding box center [893, 88] width 128 height 41
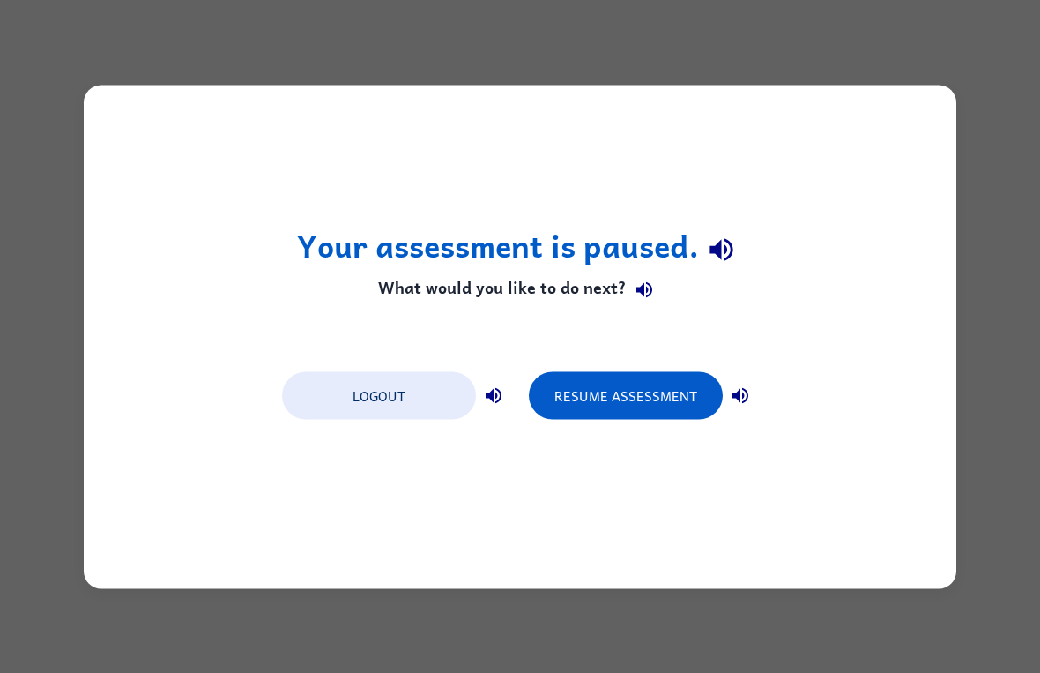
click at [642, 388] on button "Resume Assessment" at bounding box center [626, 395] width 194 height 48
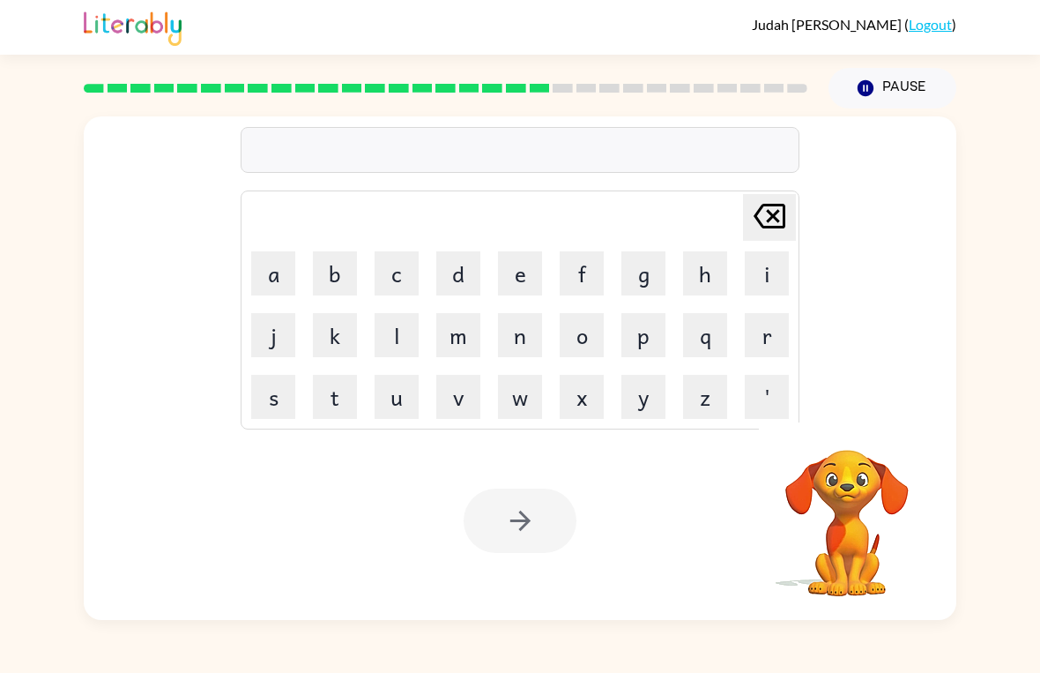
click at [389, 343] on button "l" at bounding box center [397, 335] width 44 height 44
click at [772, 284] on button "i" at bounding box center [767, 273] width 44 height 44
click at [325, 336] on button "k" at bounding box center [335, 335] width 44 height 44
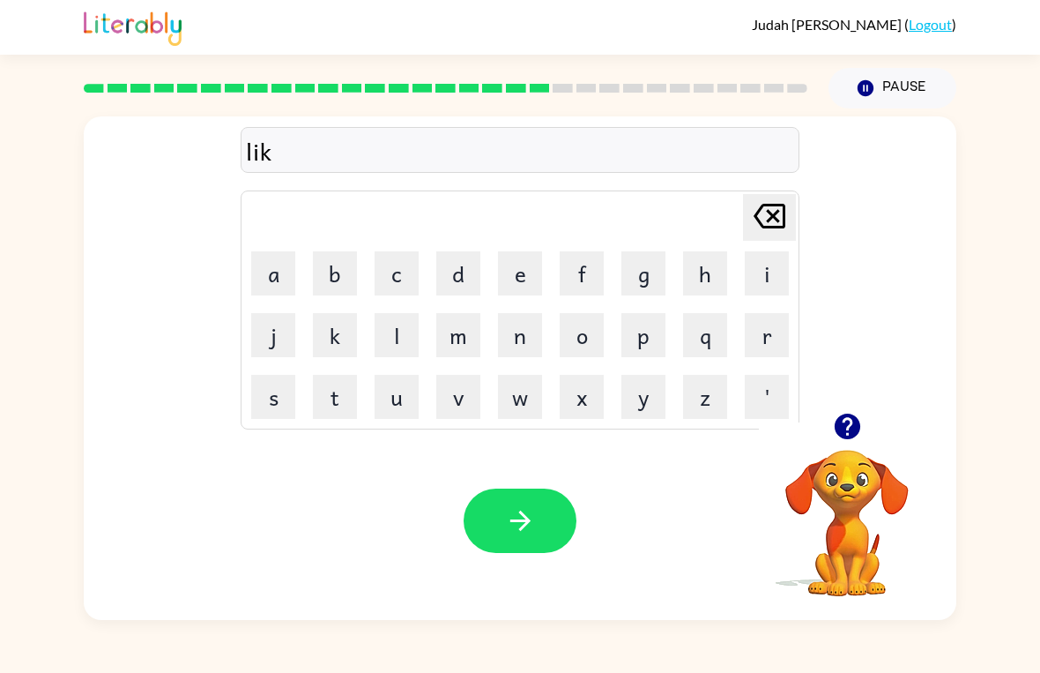
click at [763, 273] on button "i" at bounding box center [767, 273] width 44 height 44
click at [765, 219] on icon "[PERSON_NAME] last character input" at bounding box center [769, 216] width 42 height 42
click at [533, 278] on button "e" at bounding box center [520, 273] width 44 height 44
click at [518, 524] on icon "button" at bounding box center [520, 520] width 31 height 31
click at [274, 397] on button "s" at bounding box center [273, 397] width 44 height 44
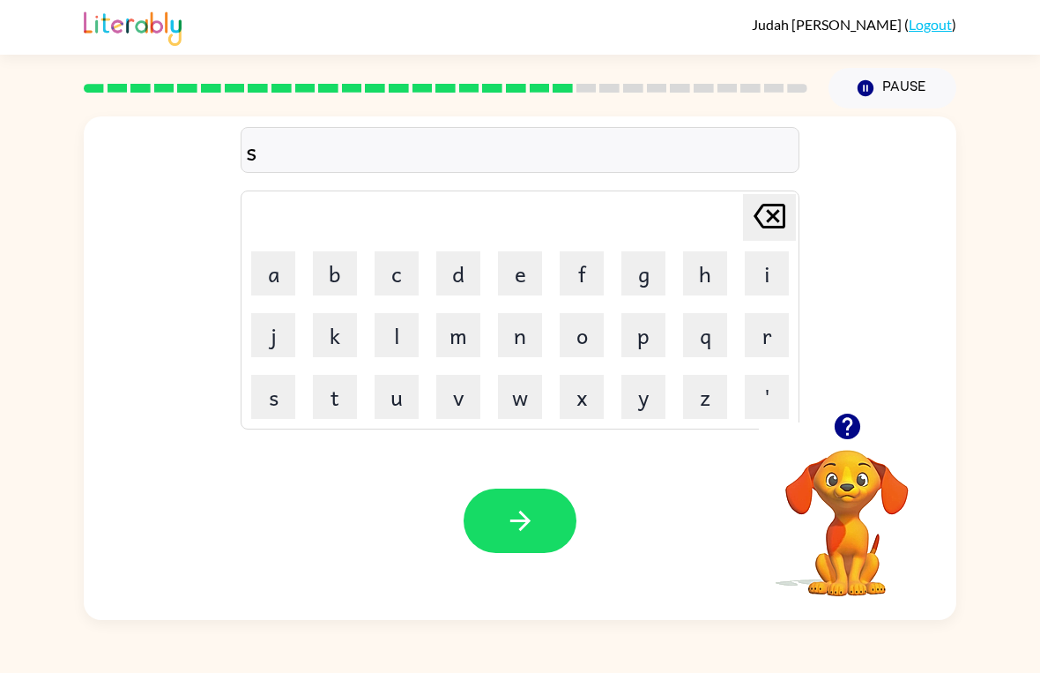
click at [331, 404] on button "t" at bounding box center [335, 397] width 44 height 44
click at [385, 409] on button "u" at bounding box center [397, 397] width 44 height 44
click at [516, 334] on button "n" at bounding box center [520, 335] width 44 height 44
click at [278, 386] on button "s" at bounding box center [273, 397] width 44 height 44
click at [512, 539] on button "button" at bounding box center [520, 520] width 113 height 64
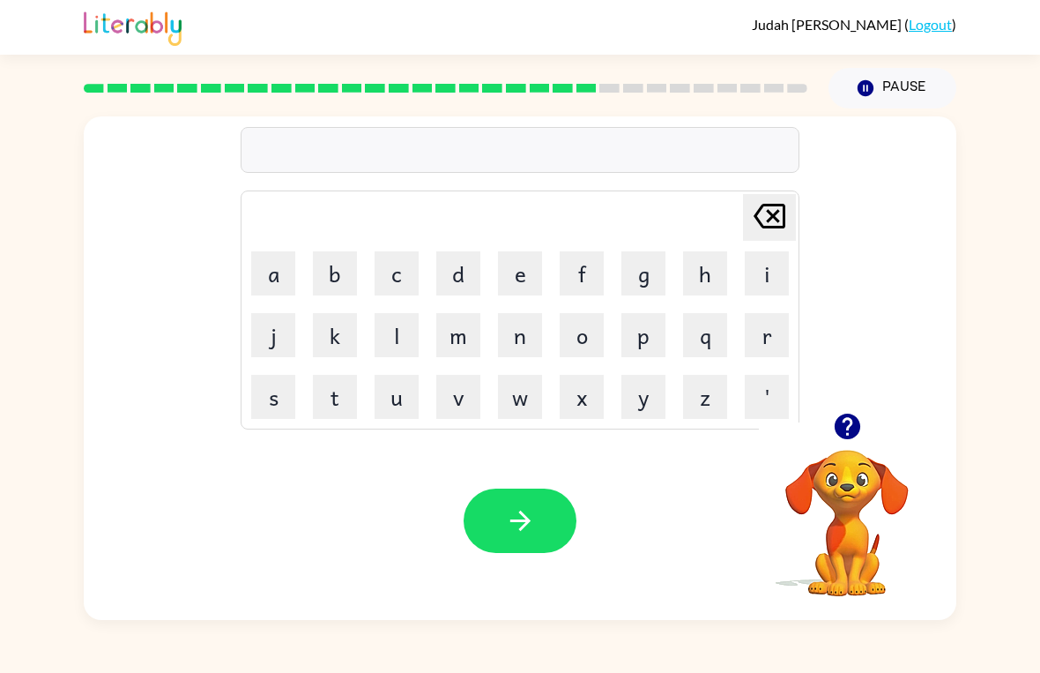
click at [321, 336] on button "k" at bounding box center [335, 335] width 44 height 44
click at [764, 273] on button "i" at bounding box center [767, 273] width 44 height 44
click at [516, 270] on button "e" at bounding box center [520, 273] width 44 height 44
click at [336, 401] on button "t" at bounding box center [335, 397] width 44 height 44
click at [494, 478] on div "Your browser must support playing .mp4 files to use Literably. Please try using…" at bounding box center [520, 520] width 873 height 198
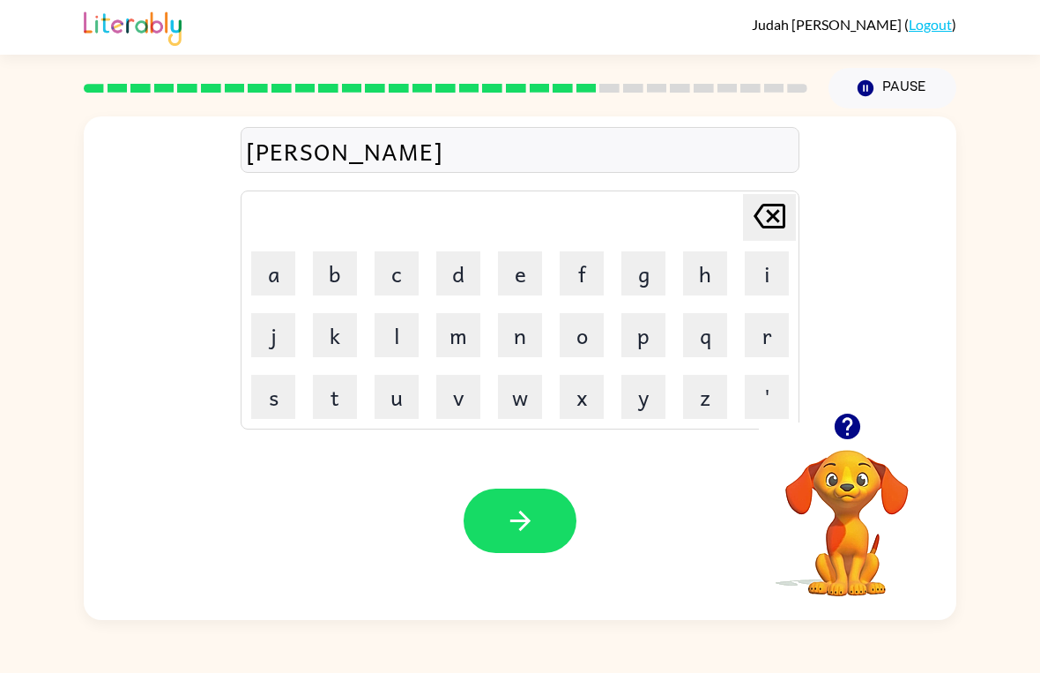
click at [491, 531] on button "button" at bounding box center [520, 520] width 113 height 64
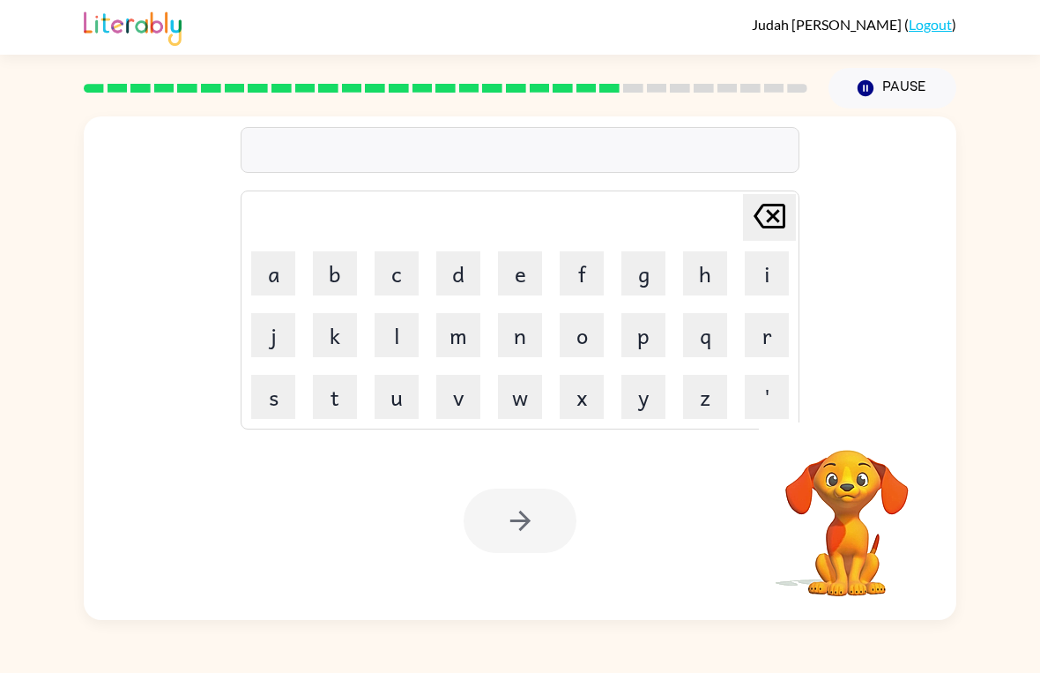
click at [463, 340] on button "m" at bounding box center [458, 335] width 44 height 44
click at [274, 274] on button "a" at bounding box center [273, 273] width 44 height 44
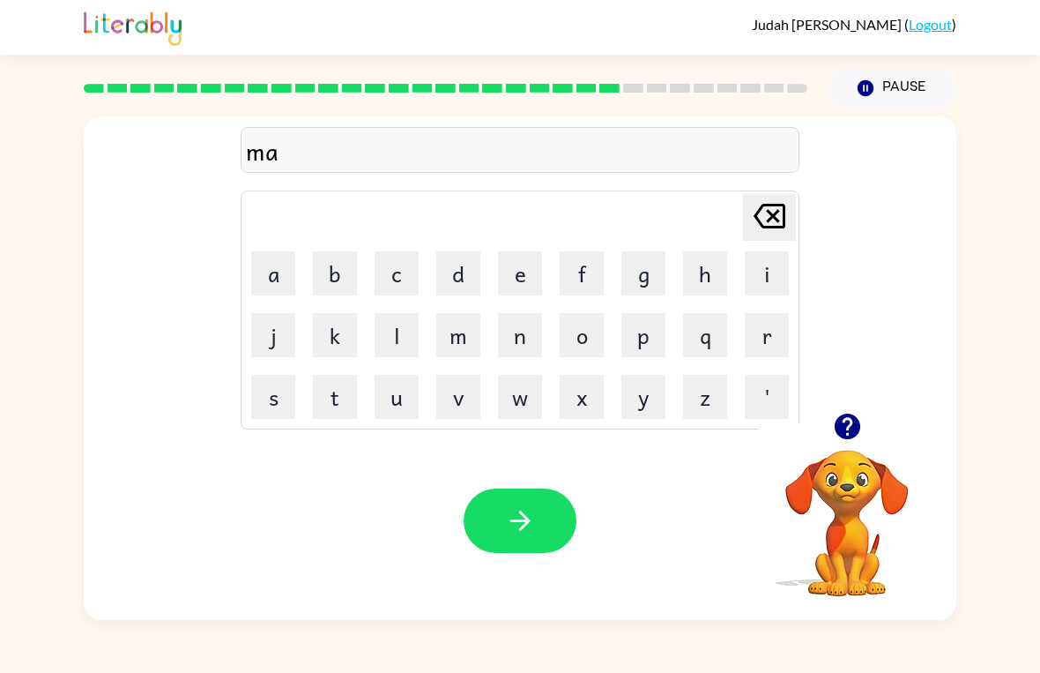
click at [759, 337] on button "r" at bounding box center [767, 335] width 44 height 44
click at [322, 330] on button "k" at bounding box center [335, 335] width 44 height 44
click at [498, 509] on button "button" at bounding box center [520, 520] width 113 height 64
click at [269, 276] on button "a" at bounding box center [273, 273] width 44 height 44
click at [761, 203] on icon "[PERSON_NAME] last character input" at bounding box center [769, 216] width 42 height 42
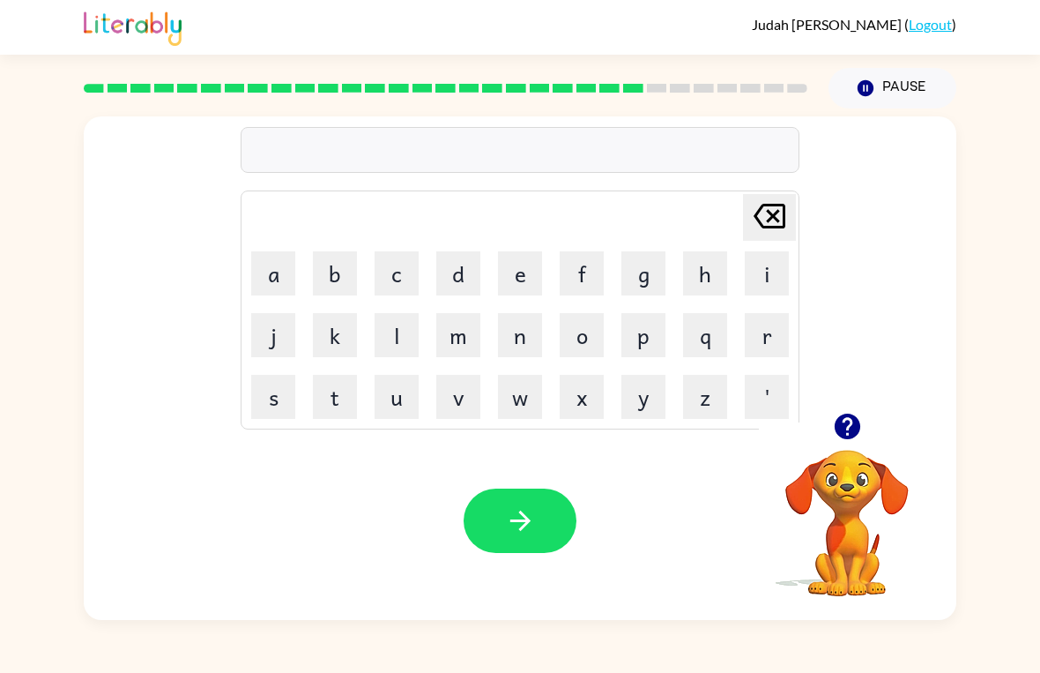
click at [584, 339] on button "o" at bounding box center [582, 335] width 44 height 44
click at [639, 334] on button "p" at bounding box center [643, 335] width 44 height 44
click at [247, 256] on td "a" at bounding box center [273, 273] width 60 height 60
click at [275, 275] on button "a" at bounding box center [273, 273] width 44 height 44
click at [636, 336] on button "p" at bounding box center [643, 335] width 44 height 44
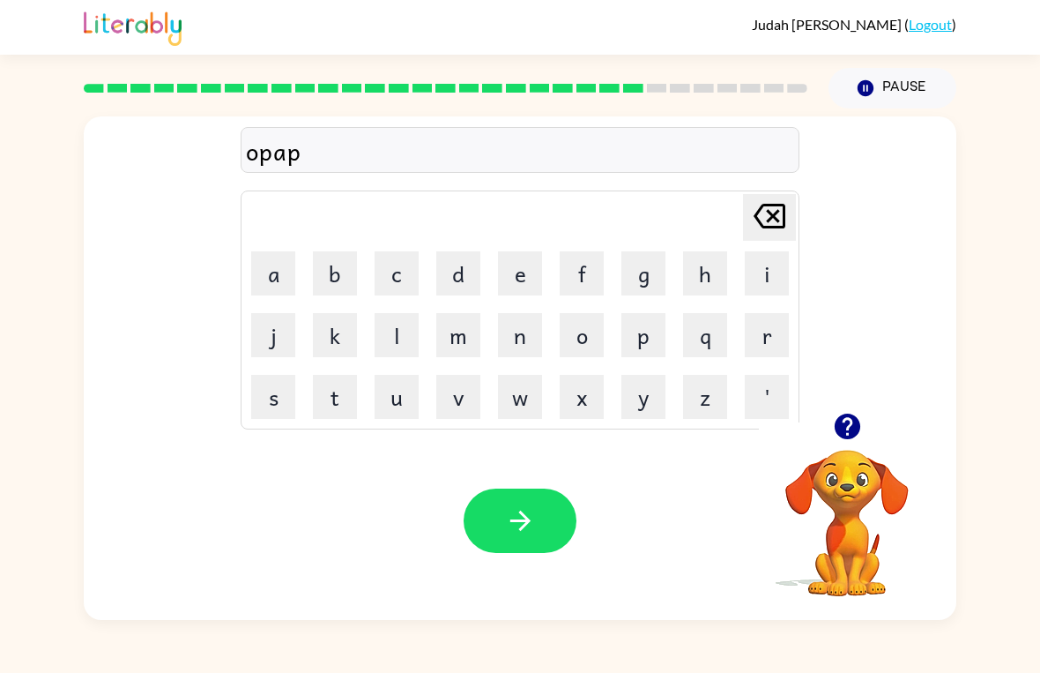
click at [494, 511] on button "button" at bounding box center [520, 520] width 113 height 64
click at [281, 386] on button "s" at bounding box center [273, 397] width 44 height 44
click at [413, 403] on button "u" at bounding box center [397, 397] width 44 height 44
click at [519, 339] on button "n" at bounding box center [520, 335] width 44 height 44
click at [509, 513] on icon "button" at bounding box center [520, 520] width 31 height 31
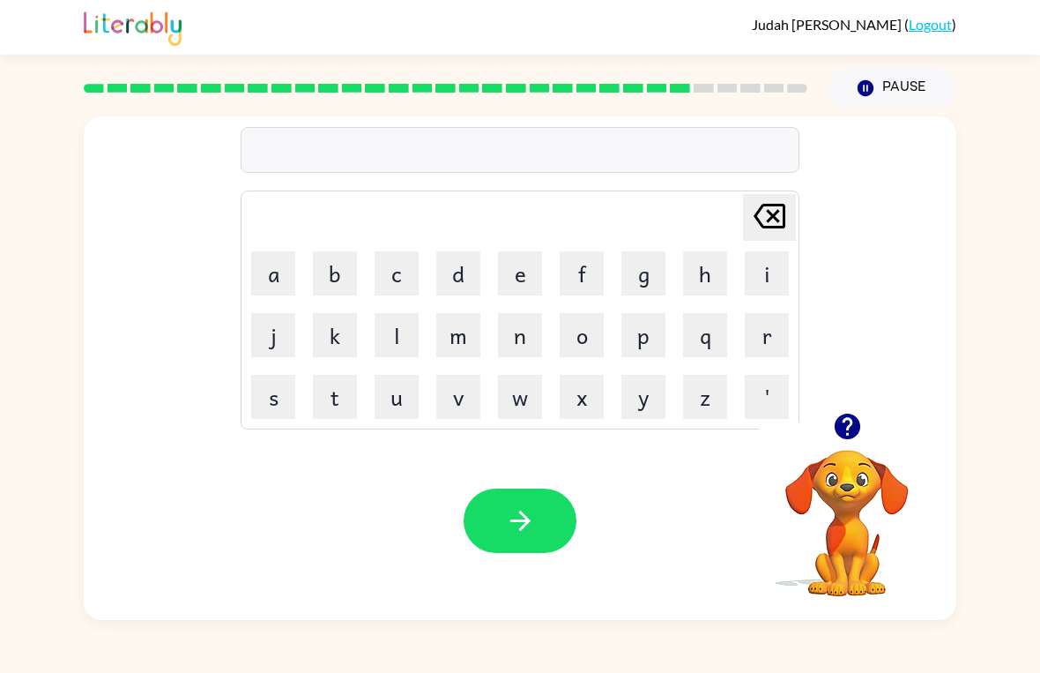
click at [271, 322] on button "j" at bounding box center [273, 335] width 44 height 44
click at [270, 321] on button "j" at bounding box center [273, 335] width 44 height 44
click at [522, 526] on icon "button" at bounding box center [520, 520] width 31 height 31
click at [443, 331] on button "m" at bounding box center [458, 335] width 44 height 44
click at [523, 277] on button "e" at bounding box center [520, 273] width 44 height 44
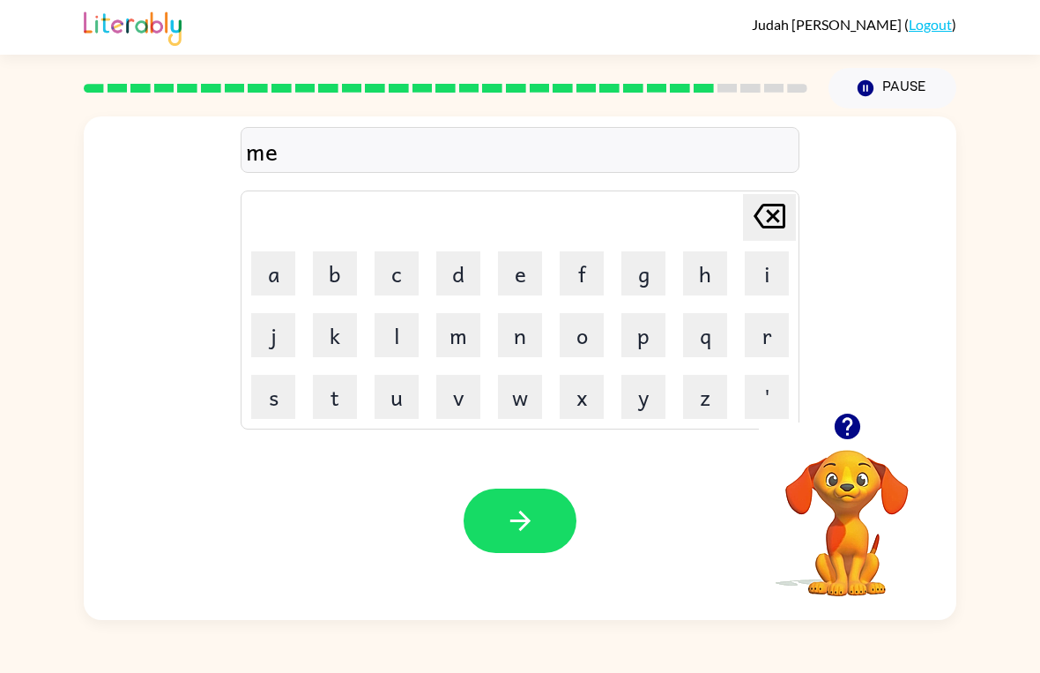
click at [524, 286] on button "e" at bounding box center [520, 273] width 44 height 44
click at [493, 517] on button "button" at bounding box center [520, 520] width 113 height 64
click at [496, 517] on div at bounding box center [520, 520] width 113 height 64
click at [272, 274] on button "a" at bounding box center [273, 273] width 44 height 44
click at [351, 269] on button "b" at bounding box center [335, 273] width 44 height 44
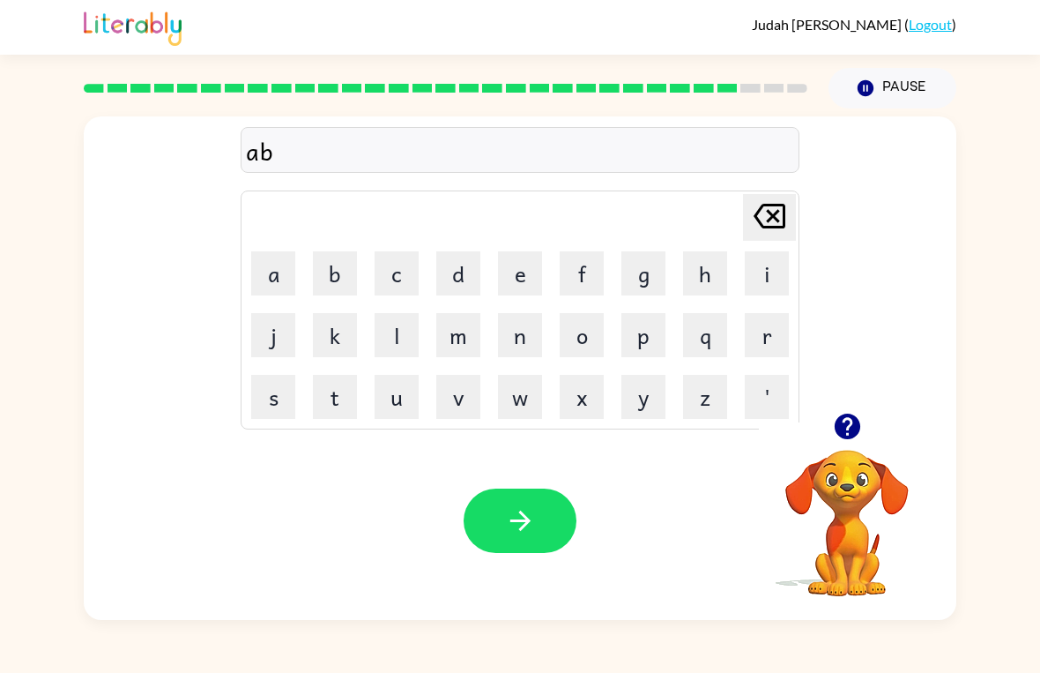
click at [394, 278] on button "c" at bounding box center [397, 273] width 44 height 44
click at [452, 275] on button "d" at bounding box center [458, 273] width 44 height 44
click at [520, 261] on button "e" at bounding box center [520, 273] width 44 height 44
click at [561, 270] on button "f" at bounding box center [582, 273] width 44 height 44
click at [643, 277] on button "g" at bounding box center [643, 273] width 44 height 44
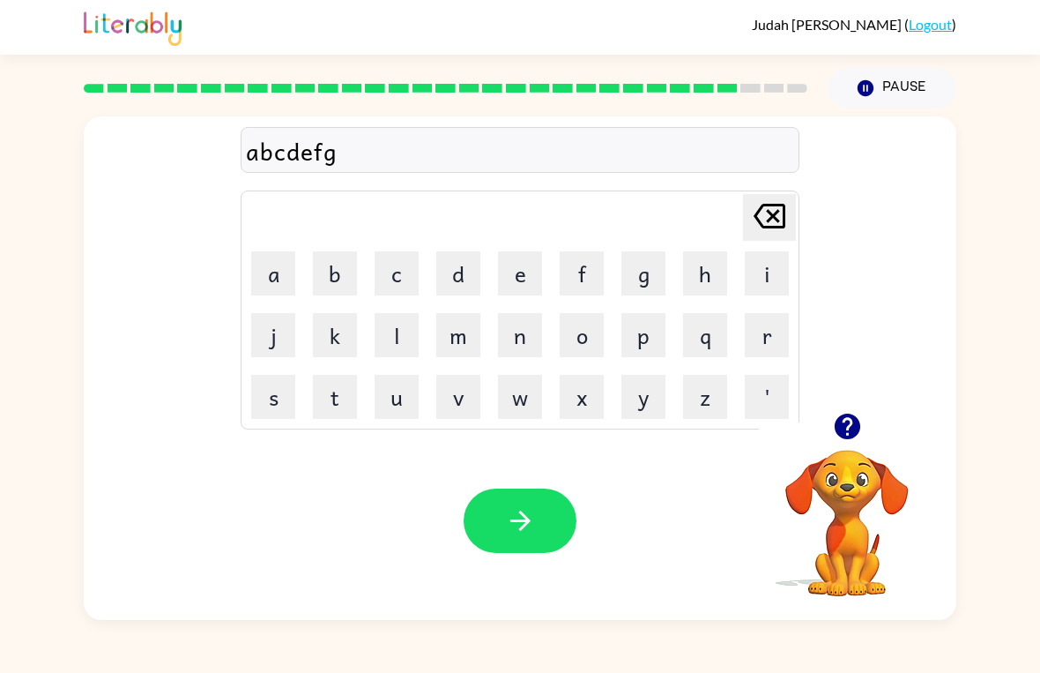
click at [532, 509] on icon "button" at bounding box center [520, 520] width 31 height 31
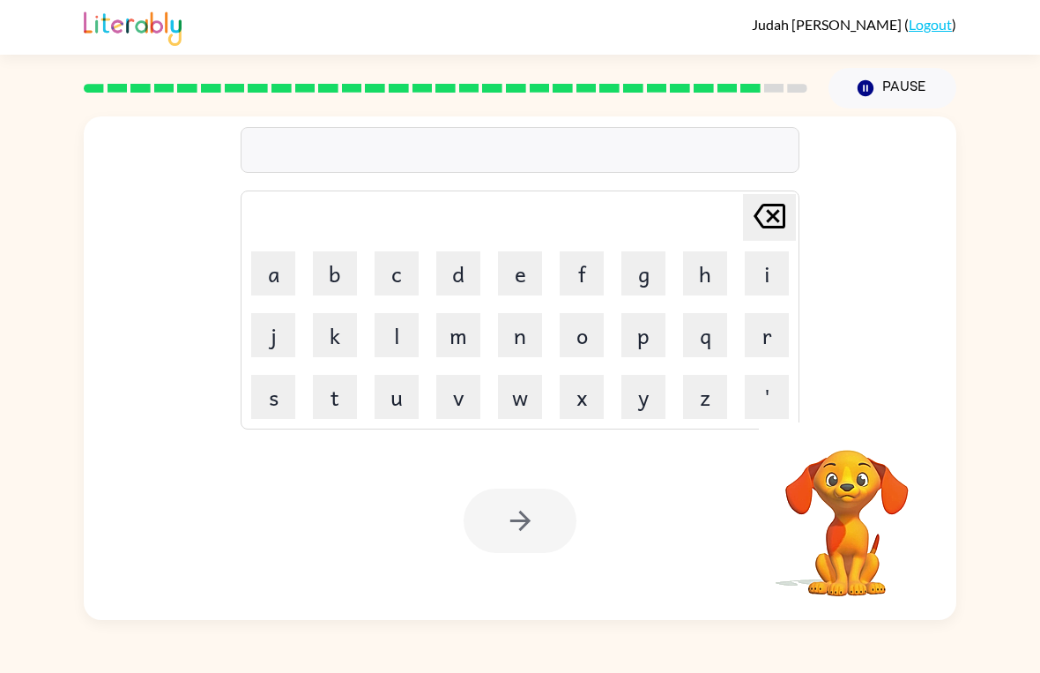
click at [514, 333] on button "n" at bounding box center [520, 335] width 44 height 44
click at [526, 506] on div at bounding box center [520, 520] width 113 height 64
click at [565, 353] on button "o" at bounding box center [582, 335] width 44 height 44
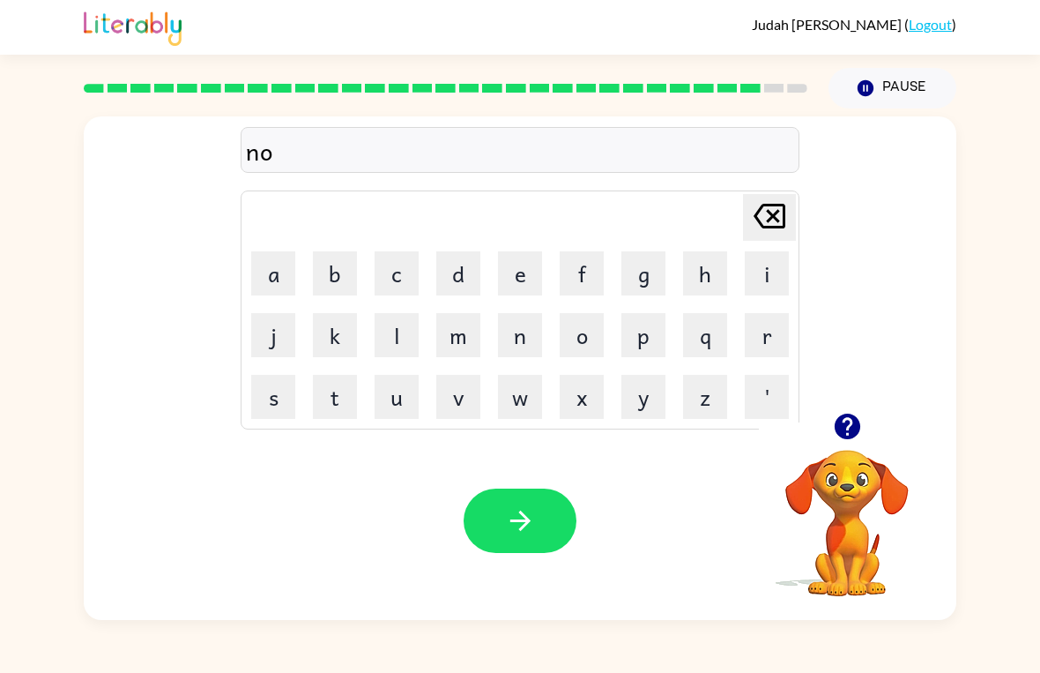
click at [522, 507] on icon "button" at bounding box center [520, 520] width 31 height 31
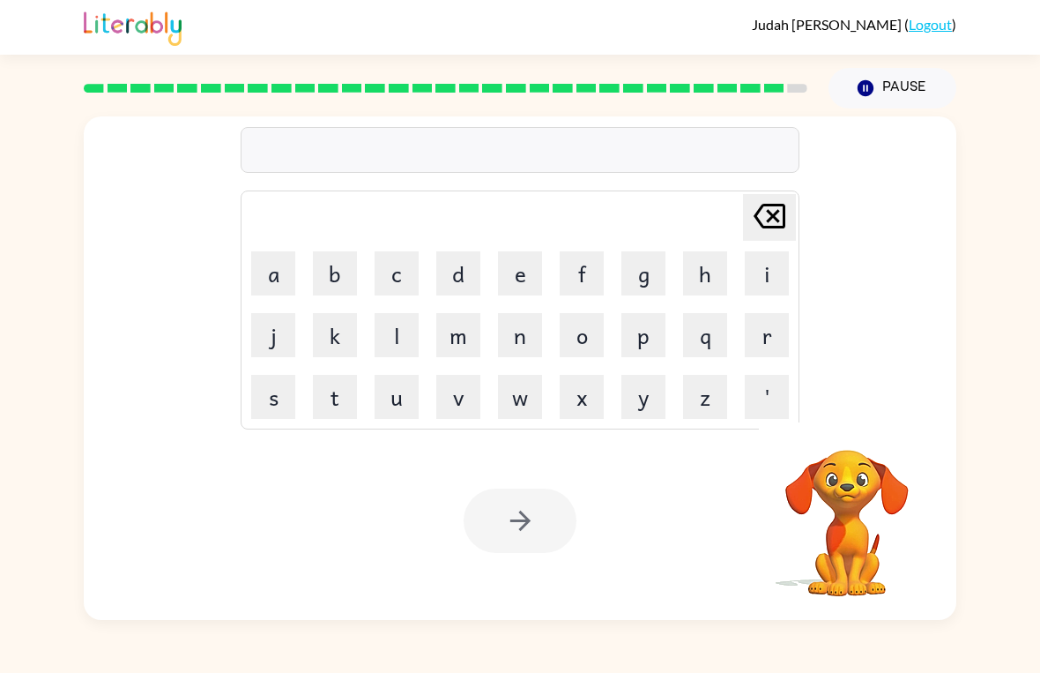
click at [294, 341] on button "j" at bounding box center [273, 335] width 44 height 44
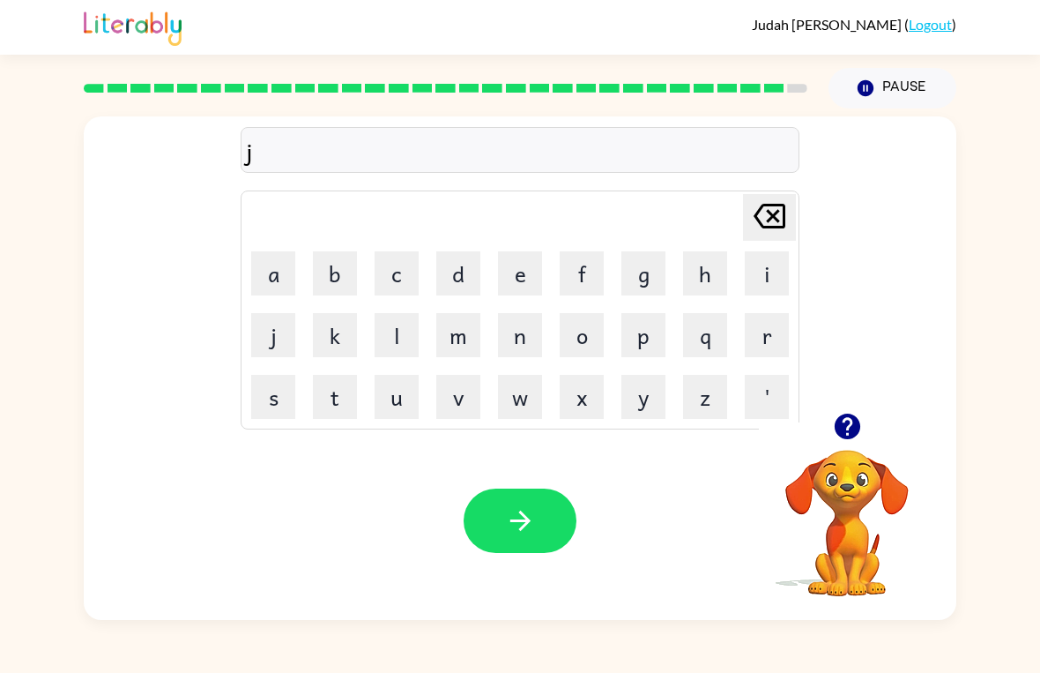
click at [771, 203] on icon "[PERSON_NAME] last character input" at bounding box center [769, 216] width 42 height 42
click at [389, 340] on button "l" at bounding box center [397, 335] width 44 height 44
click at [785, 279] on button "i" at bounding box center [767, 273] width 44 height 44
click at [331, 333] on button "k" at bounding box center [335, 335] width 44 height 44
click at [526, 269] on button "e" at bounding box center [520, 273] width 44 height 44
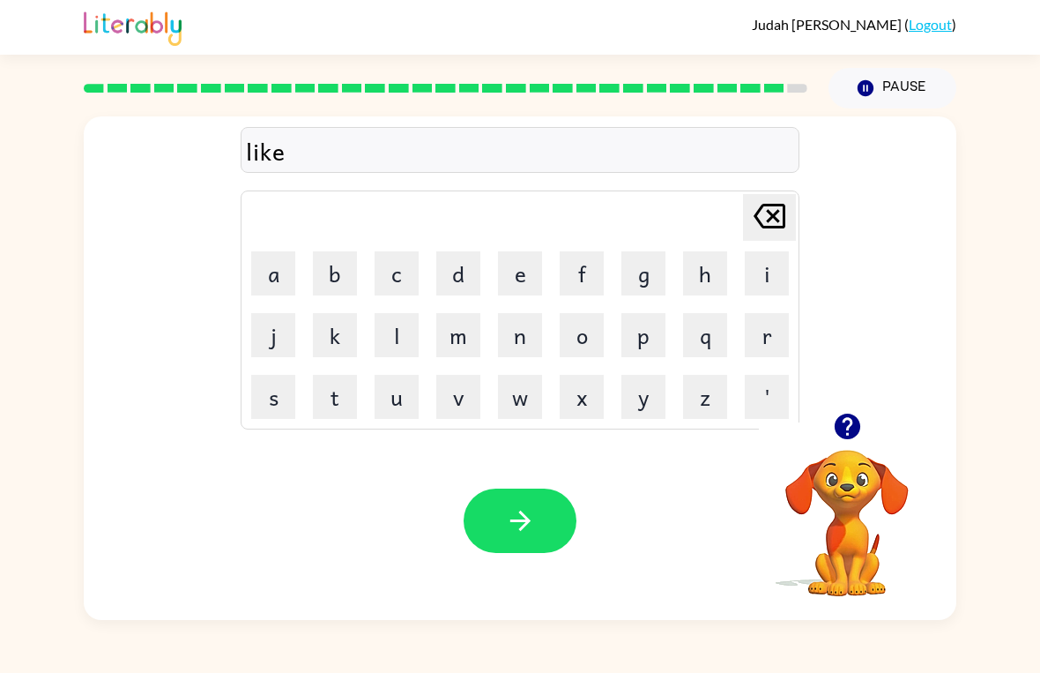
click at [528, 500] on button "button" at bounding box center [520, 520] width 113 height 64
